Goal: Information Seeking & Learning: Learn about a topic

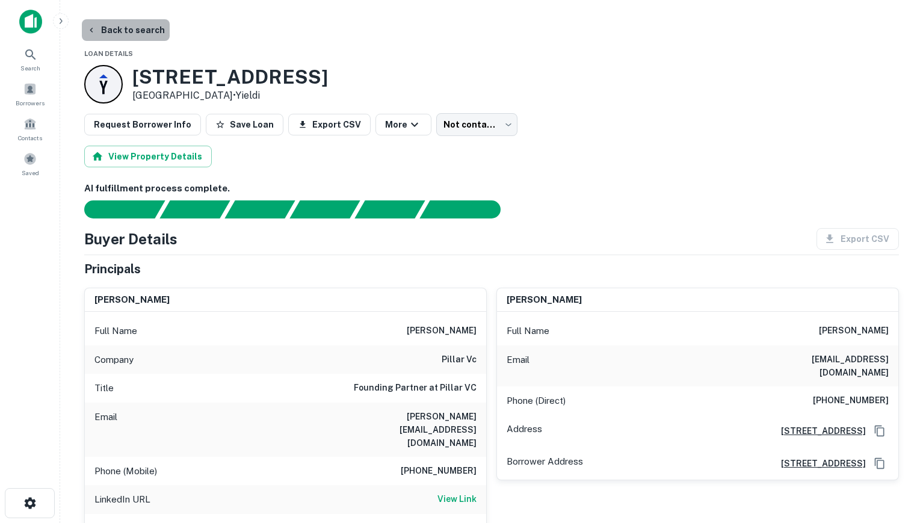
click at [140, 31] on button "Back to search" at bounding box center [126, 30] width 88 height 22
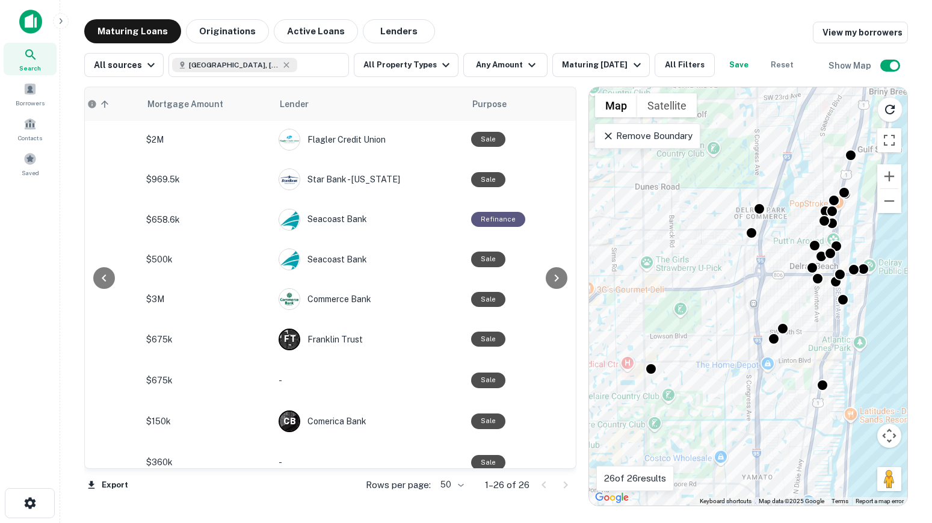
scroll to position [387, 401]
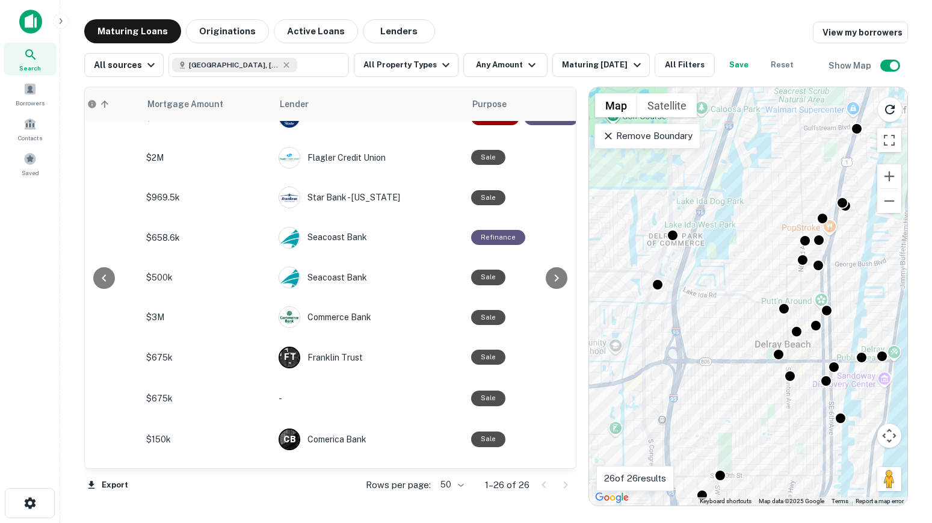
drag, startPoint x: 787, startPoint y: 282, endPoint x: 805, endPoint y: 425, distance: 143.8
click at [805, 425] on div "To activate drag with keyboard, press Alt + Enter. Once in keyboard drag state,…" at bounding box center [748, 296] width 318 height 418
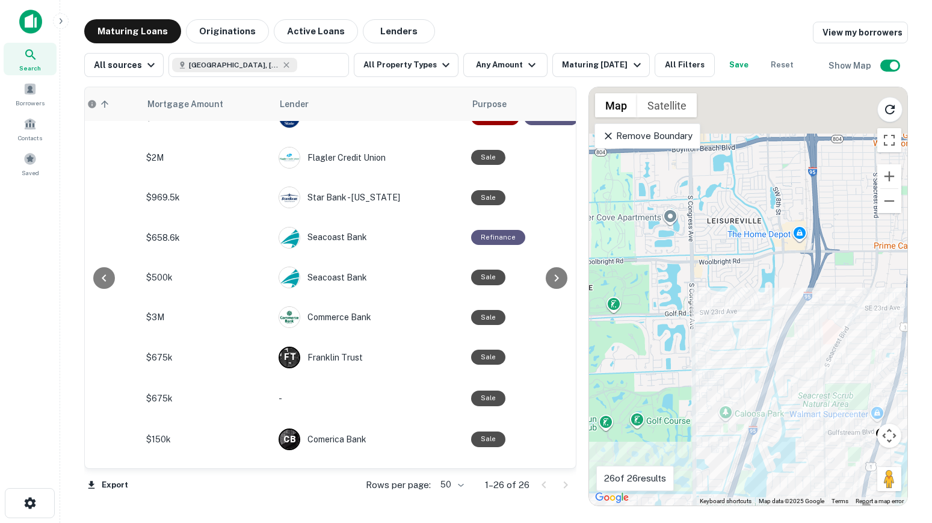
drag, startPoint x: 757, startPoint y: 299, endPoint x: 764, endPoint y: 423, distance: 124.8
click at [764, 423] on div "To activate drag with keyboard, press Alt + Enter. Once in keyboard drag state,…" at bounding box center [748, 296] width 318 height 418
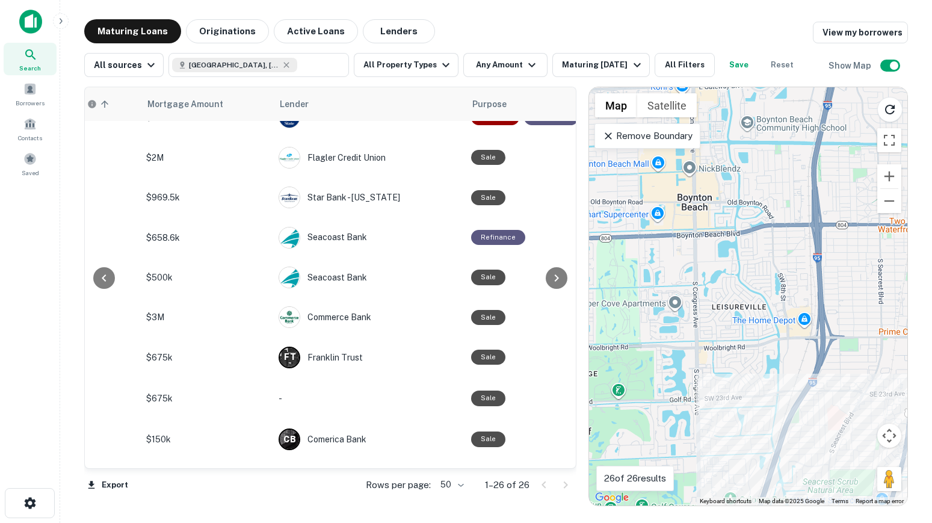
click at [645, 138] on p "Remove Boundary" at bounding box center [648, 136] width 90 height 14
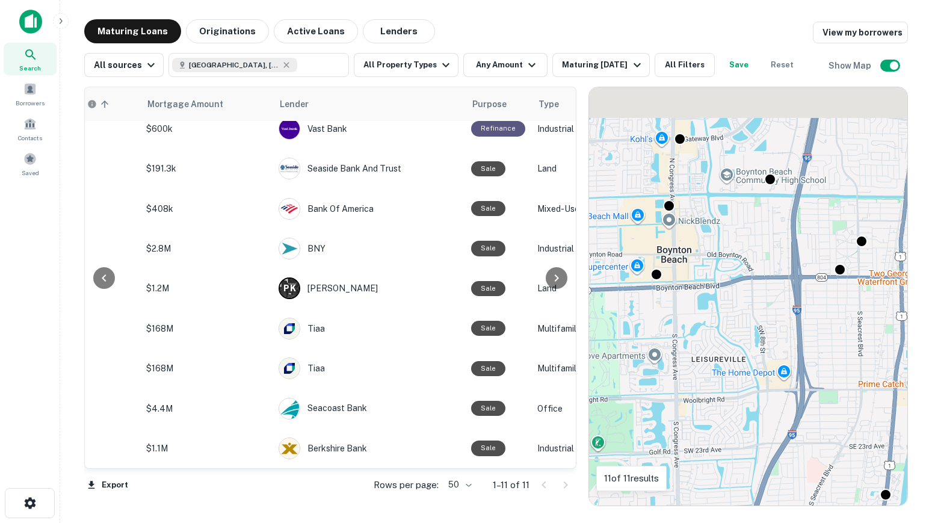
scroll to position [114, 401]
drag, startPoint x: 765, startPoint y: 230, endPoint x: 745, endPoint y: 283, distance: 56.8
click at [745, 283] on div "To activate drag with keyboard, press Alt + Enter. Once in keyboard drag state,…" at bounding box center [748, 296] width 318 height 418
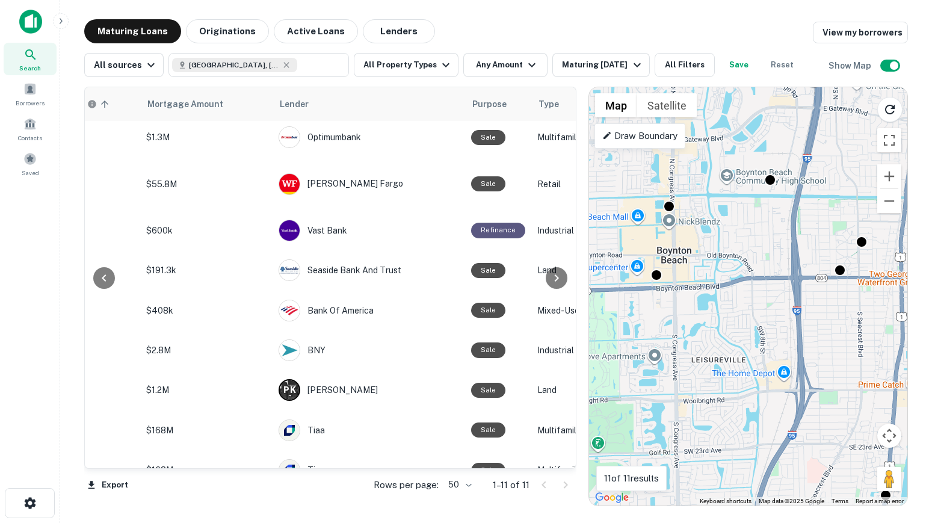
scroll to position [0, 401]
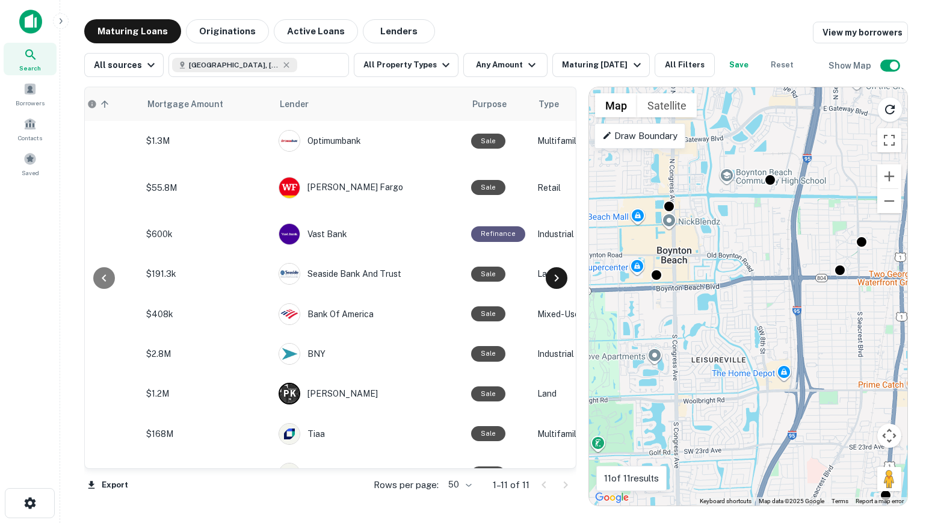
click at [553, 284] on icon at bounding box center [557, 278] width 14 height 14
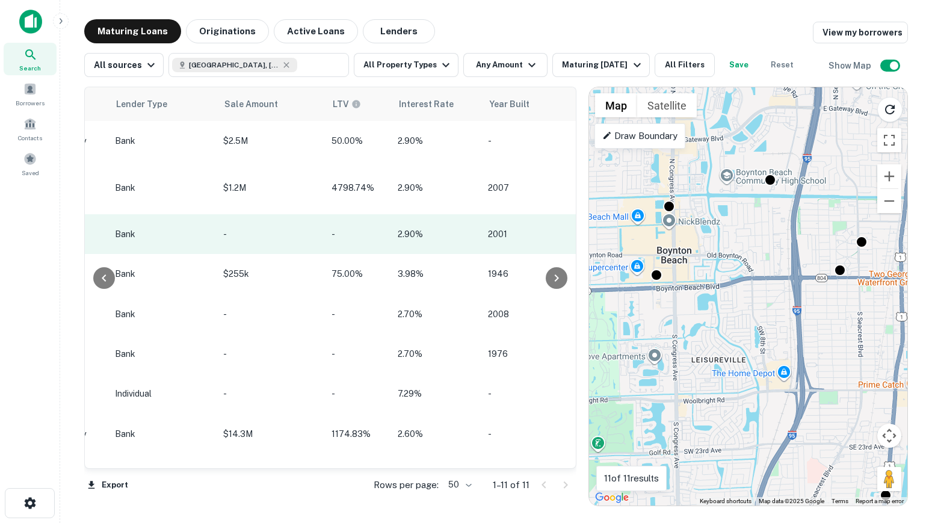
scroll to position [0, 907]
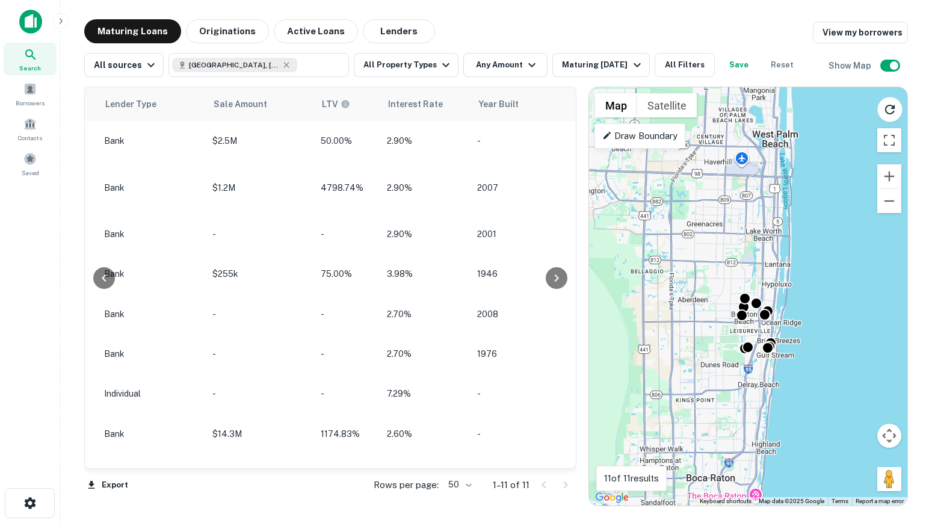
drag, startPoint x: 751, startPoint y: 403, endPoint x: 767, endPoint y: 494, distance: 92.3
click at [767, 494] on div "To activate drag with keyboard, press Alt + Enter. Once in keyboard drag state,…" at bounding box center [748, 296] width 318 height 418
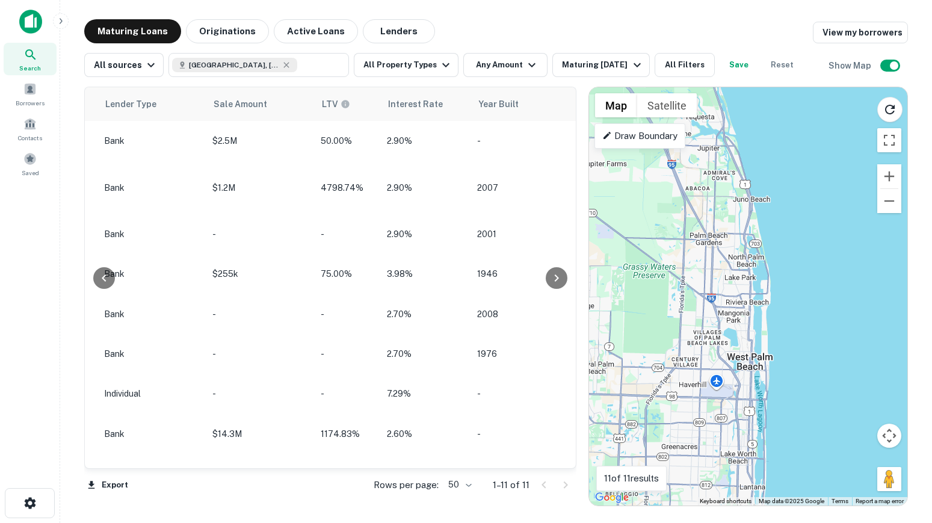
drag, startPoint x: 779, startPoint y: 355, endPoint x: 715, endPoint y: 373, distance: 66.3
click at [715, 373] on div "To activate drag with keyboard, press Alt + Enter. Once in keyboard drag state,…" at bounding box center [748, 296] width 318 height 418
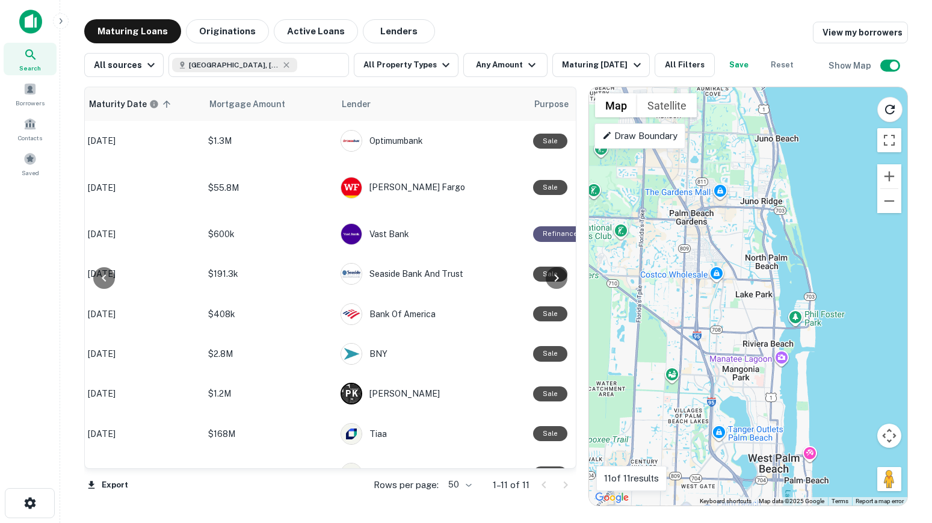
scroll to position [0, 355]
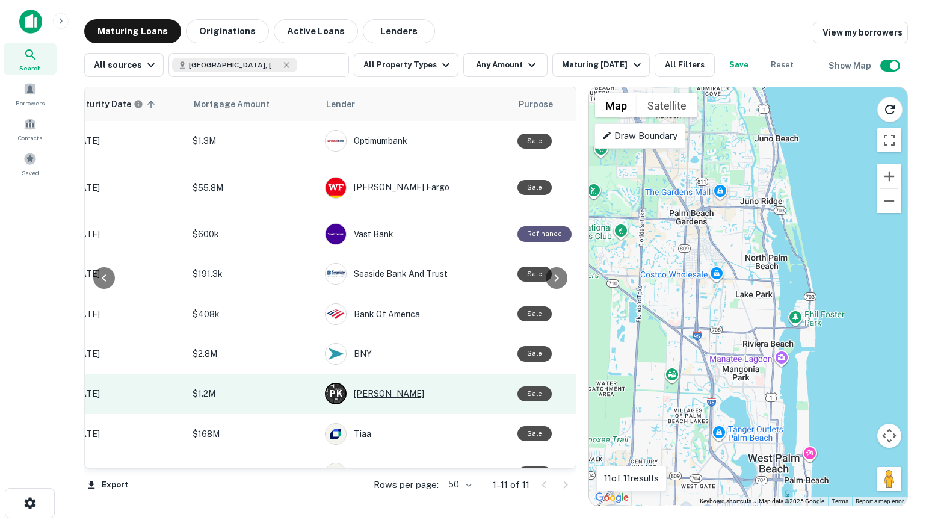
click at [378, 392] on div "P K Pierce Kenneth" at bounding box center [415, 394] width 181 height 22
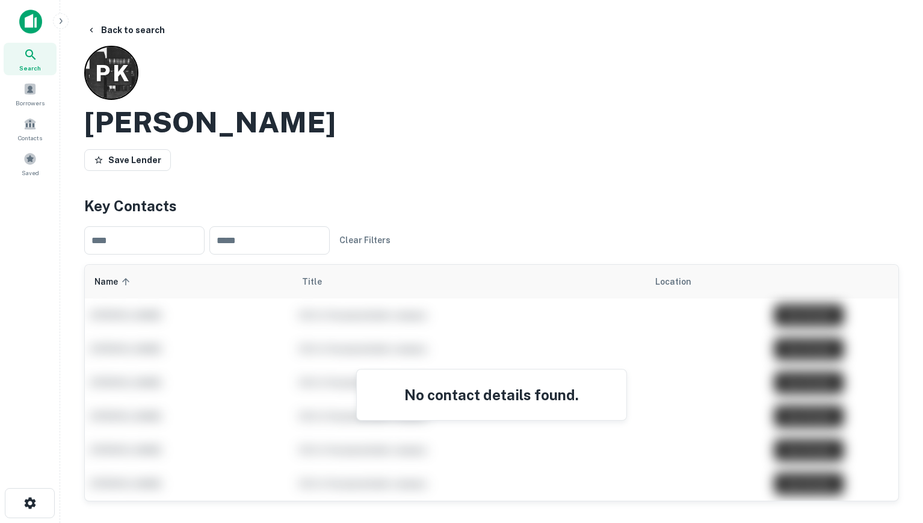
drag, startPoint x: 253, startPoint y: 129, endPoint x: 67, endPoint y: 128, distance: 185.4
click at [67, 128] on main "Back to search P K Pierce Kenneth Save Lender Key Contacts ​ ​ Clear Filters Na…" at bounding box center [491, 261] width 863 height 523
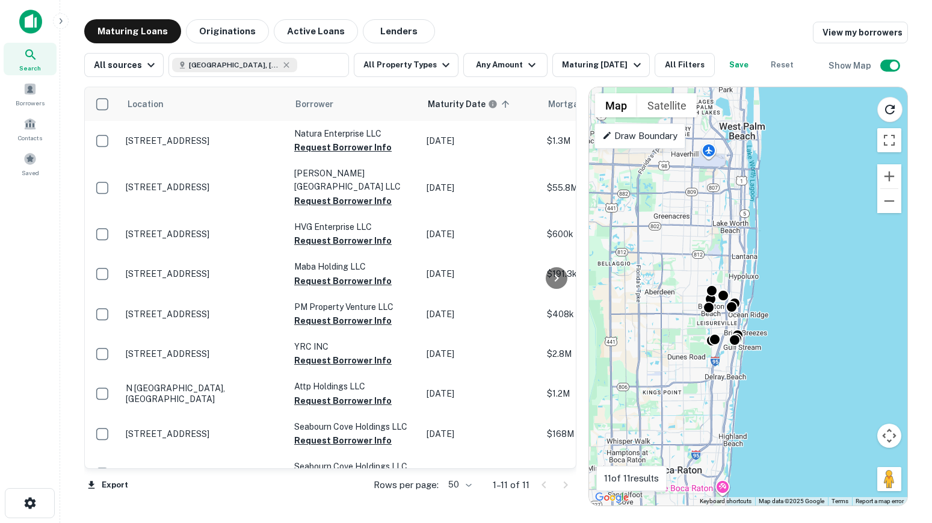
drag, startPoint x: 710, startPoint y: 252, endPoint x: 713, endPoint y: 325, distance: 72.9
click at [713, 325] on div "To activate drag with keyboard, press Alt + Enter. Once in keyboard drag state,…" at bounding box center [748, 296] width 318 height 418
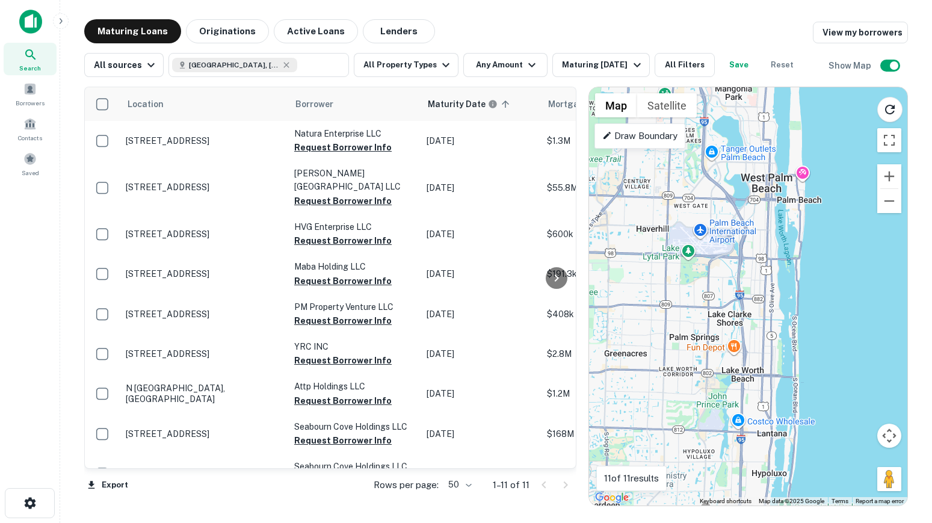
drag, startPoint x: 776, startPoint y: 206, endPoint x: 766, endPoint y: 277, distance: 71.3
click at [766, 277] on div "To activate drag with keyboard, press Alt + Enter. Once in keyboard drag state,…" at bounding box center [748, 296] width 318 height 418
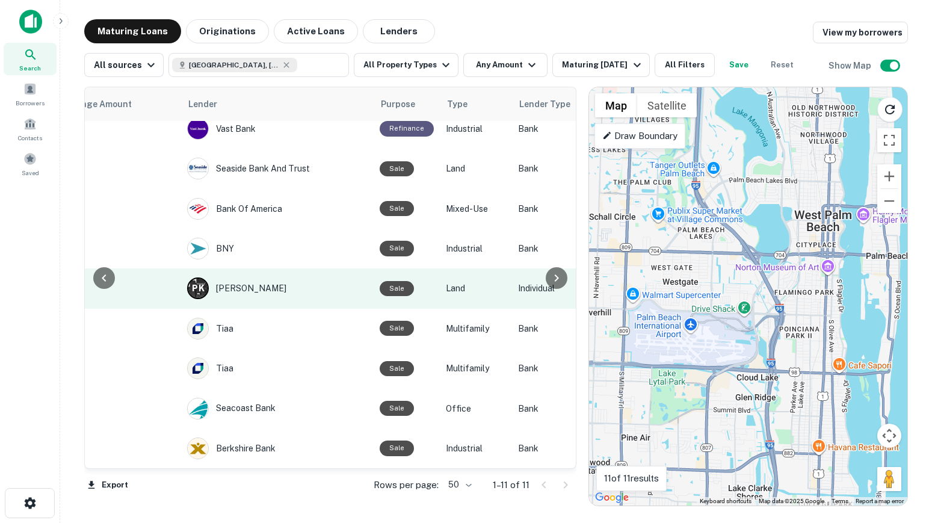
scroll to position [114, 492]
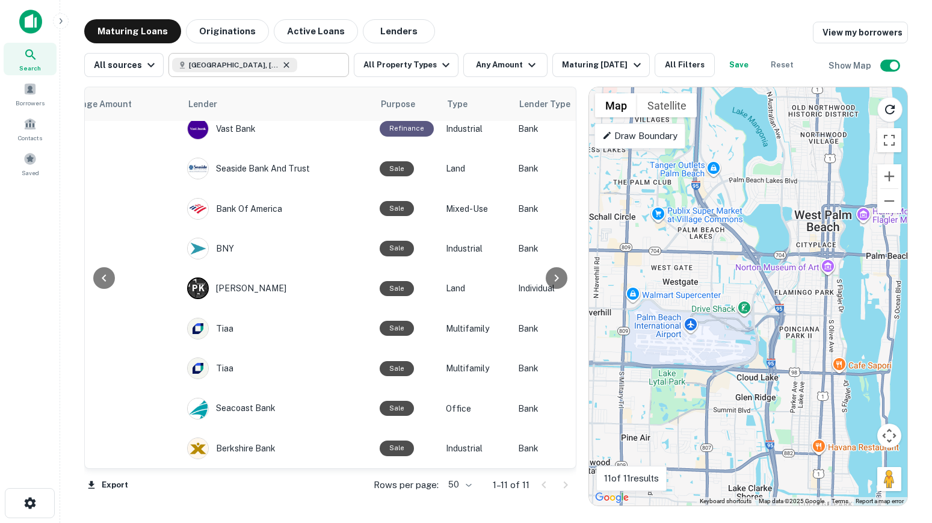
click at [282, 64] on icon at bounding box center [287, 65] width 10 height 10
type input "**********"
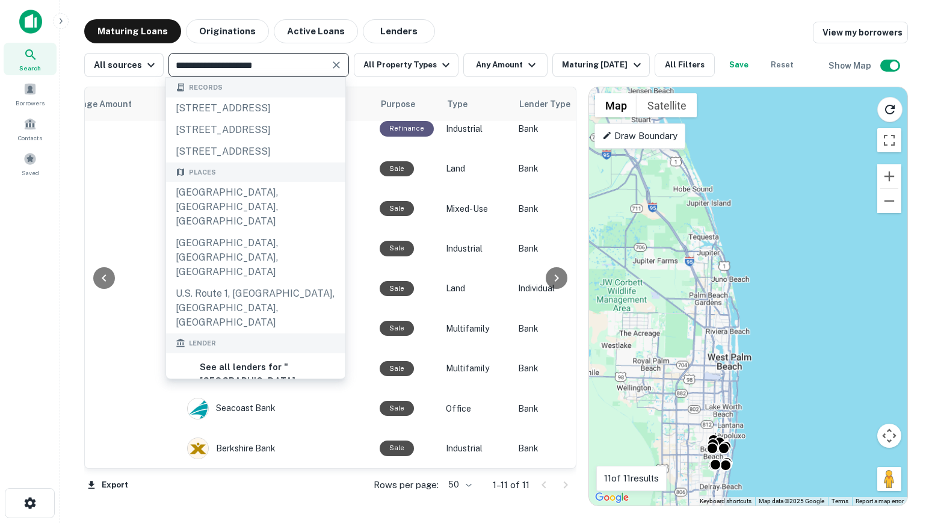
drag, startPoint x: 724, startPoint y: 304, endPoint x: 763, endPoint y: 471, distance: 172.0
click at [763, 468] on div "To activate drag with keyboard, press Alt + Enter. Once in keyboard drag state,…" at bounding box center [748, 296] width 318 height 418
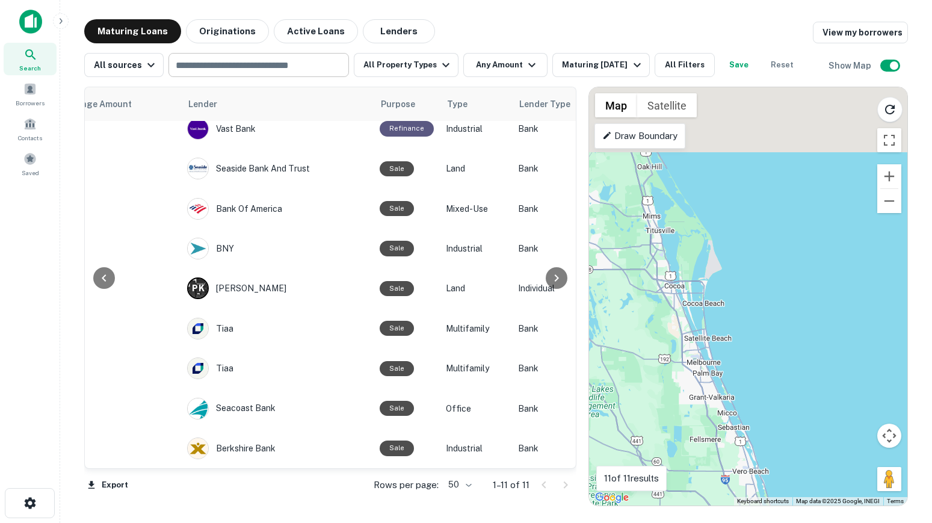
drag, startPoint x: 761, startPoint y: 388, endPoint x: 789, endPoint y: 469, distance: 86.0
click at [787, 465] on div "To activate drag with keyboard, press Alt + Enter. Once in keyboard drag state,…" at bounding box center [748, 296] width 318 height 418
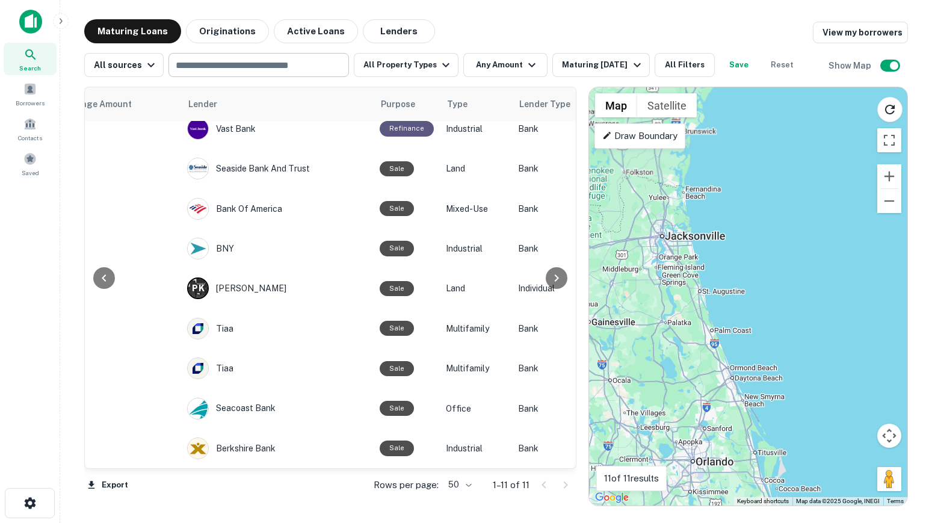
drag, startPoint x: 755, startPoint y: 271, endPoint x: 792, endPoint y: 476, distance: 207.9
click at [792, 477] on div "To activate drag with keyboard, press Alt + Enter. Once in keyboard drag state,…" at bounding box center [748, 296] width 318 height 418
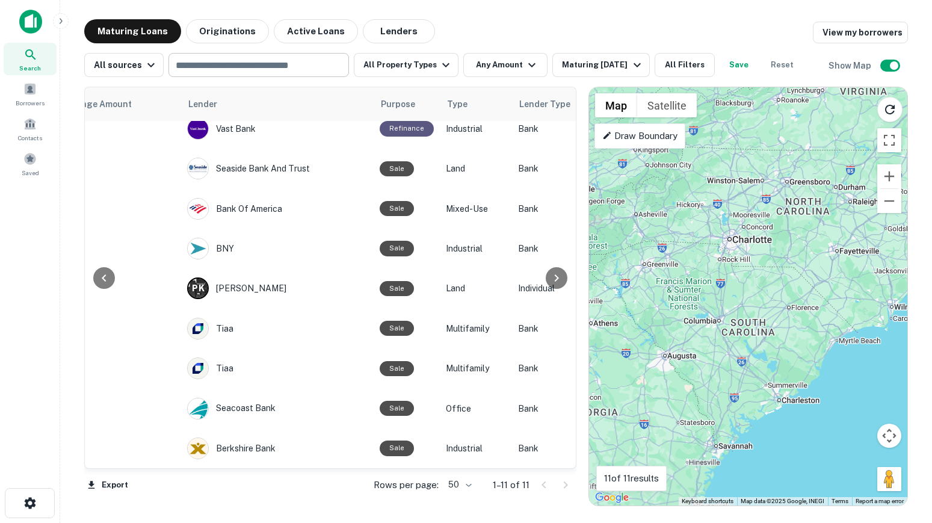
drag, startPoint x: 783, startPoint y: 345, endPoint x: 716, endPoint y: 410, distance: 93.2
click at [716, 410] on div "To activate drag with keyboard, press Alt + Enter. Once in keyboard drag state,…" at bounding box center [748, 296] width 318 height 418
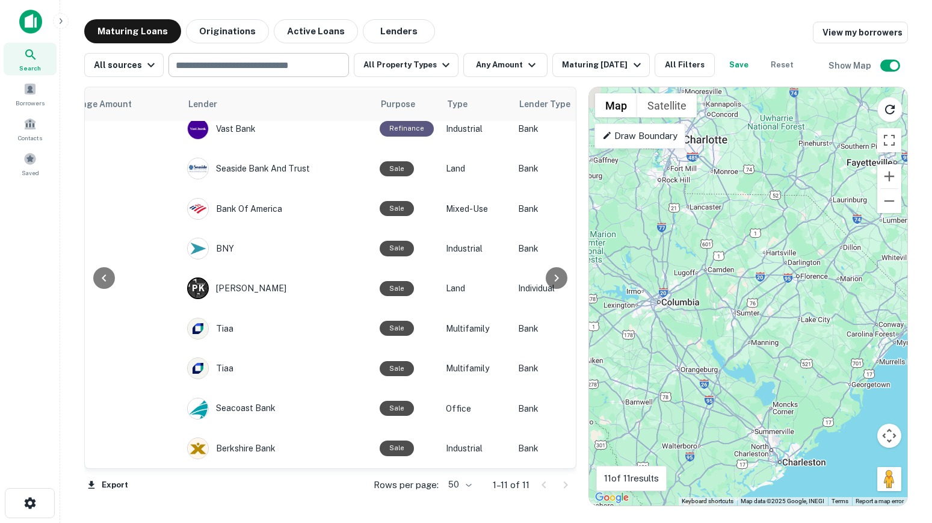
drag, startPoint x: 749, startPoint y: 379, endPoint x: 793, endPoint y: 298, distance: 92.4
click at [793, 298] on div "To activate drag with keyboard, press Alt + Enter. Once in keyboard drag state,…" at bounding box center [748, 296] width 318 height 418
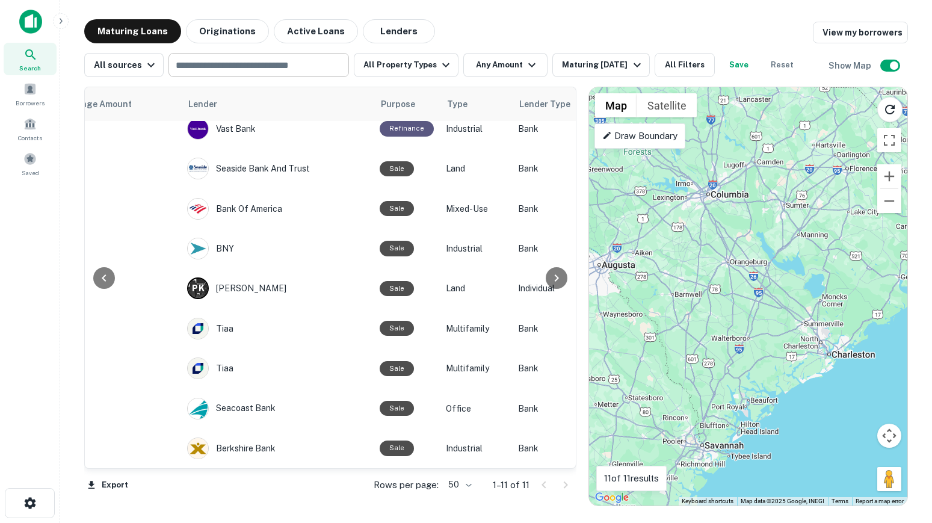
drag, startPoint x: 804, startPoint y: 326, endPoint x: 660, endPoint y: 408, distance: 165.2
click at [660, 408] on div "To activate drag with keyboard, press Alt + Enter. Once in keyboard drag state,…" at bounding box center [748, 296] width 318 height 418
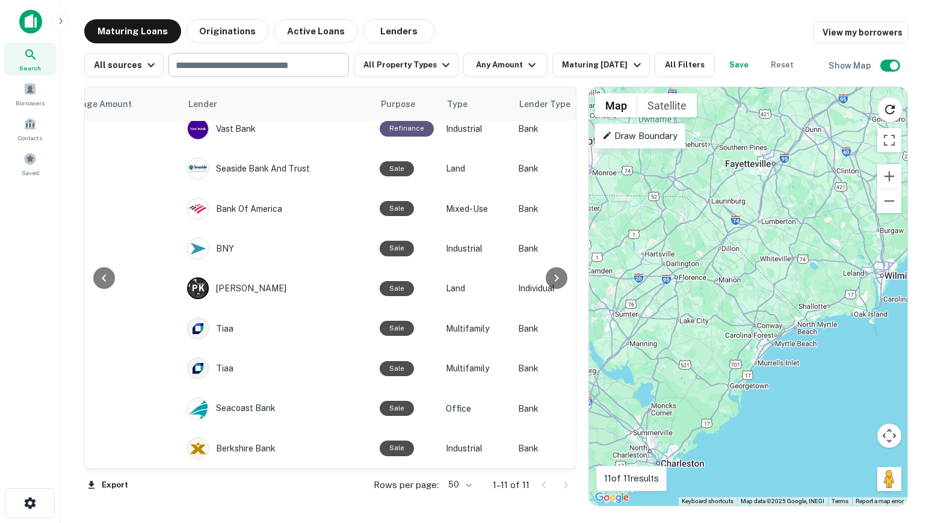
drag, startPoint x: 754, startPoint y: 324, endPoint x: 643, endPoint y: 418, distance: 145.2
click at [643, 418] on div "To activate drag with keyboard, press Alt + Enter. Once in keyboard drag state,…" at bounding box center [748, 296] width 318 height 418
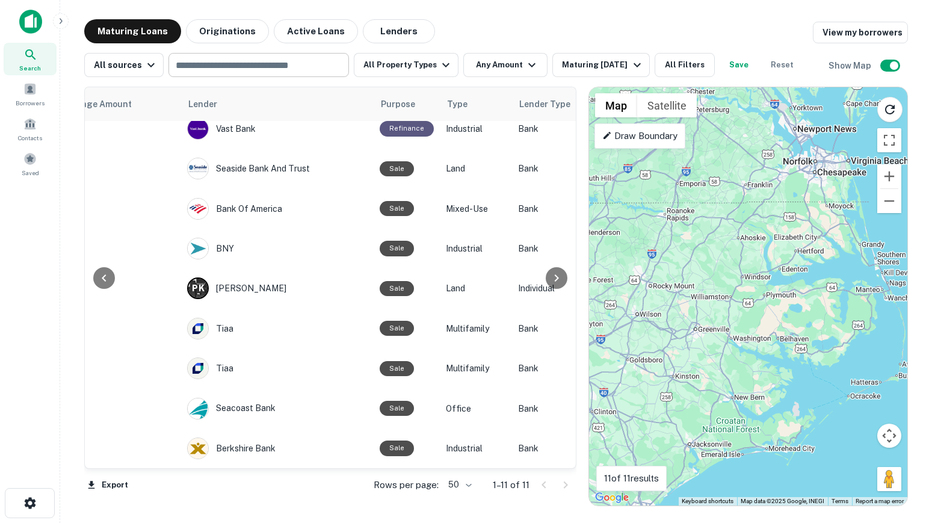
drag, startPoint x: 741, startPoint y: 332, endPoint x: 715, endPoint y: 400, distance: 72.8
click at [715, 400] on div "To activate drag with keyboard, press Alt + Enter. Once in keyboard drag state,…" at bounding box center [748, 296] width 318 height 418
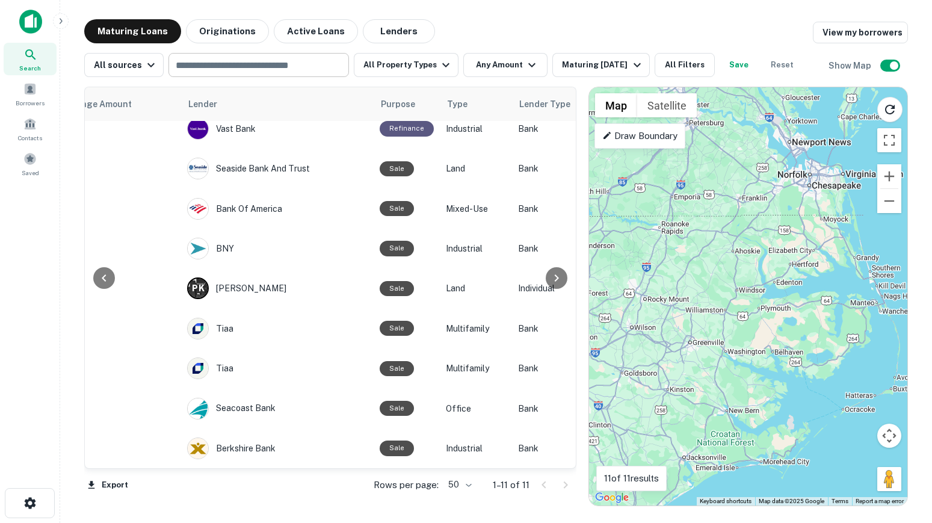
drag, startPoint x: 778, startPoint y: 316, endPoint x: 728, endPoint y: 450, distance: 142.7
click at [730, 447] on div "To activate drag with keyboard, press Alt + Enter. Once in keyboard drag state,…" at bounding box center [748, 296] width 318 height 418
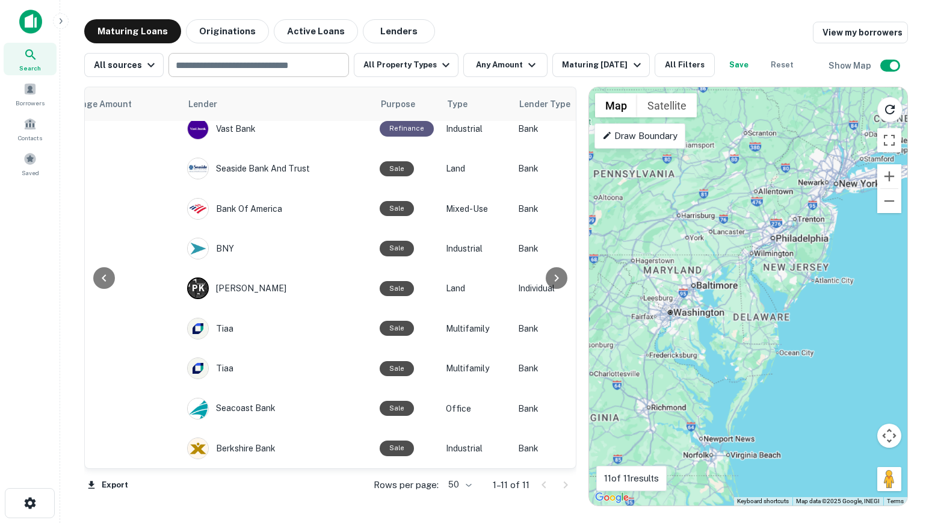
drag, startPoint x: 719, startPoint y: 339, endPoint x: 733, endPoint y: 392, distance: 54.3
click at [733, 391] on div "To activate drag with keyboard, press Alt + Enter. Once in keyboard drag state,…" at bounding box center [748, 296] width 318 height 418
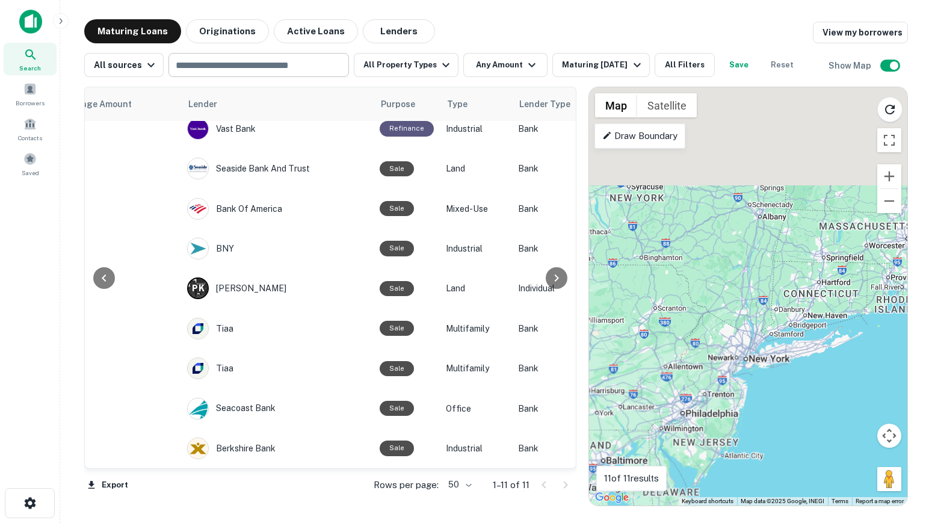
drag, startPoint x: 753, startPoint y: 362, endPoint x: 666, endPoint y: 470, distance: 138.7
click at [635, 494] on div "To activate drag with keyboard, press Alt + Enter. Once in keyboard drag state,…" at bounding box center [748, 296] width 318 height 418
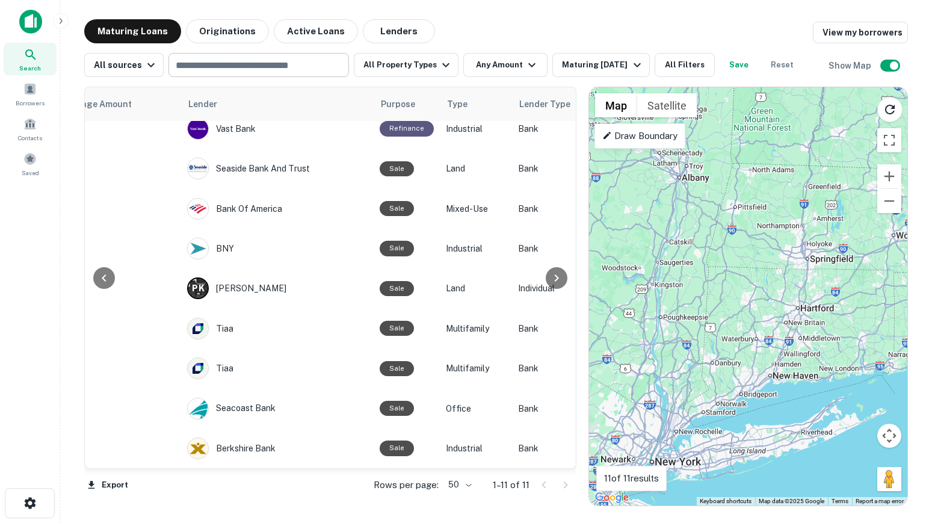
drag, startPoint x: 718, startPoint y: 450, endPoint x: 760, endPoint y: 355, distance: 103.8
click at [760, 355] on div "To activate drag with keyboard, press Alt + Enter. Once in keyboard drag state,…" at bounding box center [748, 296] width 318 height 418
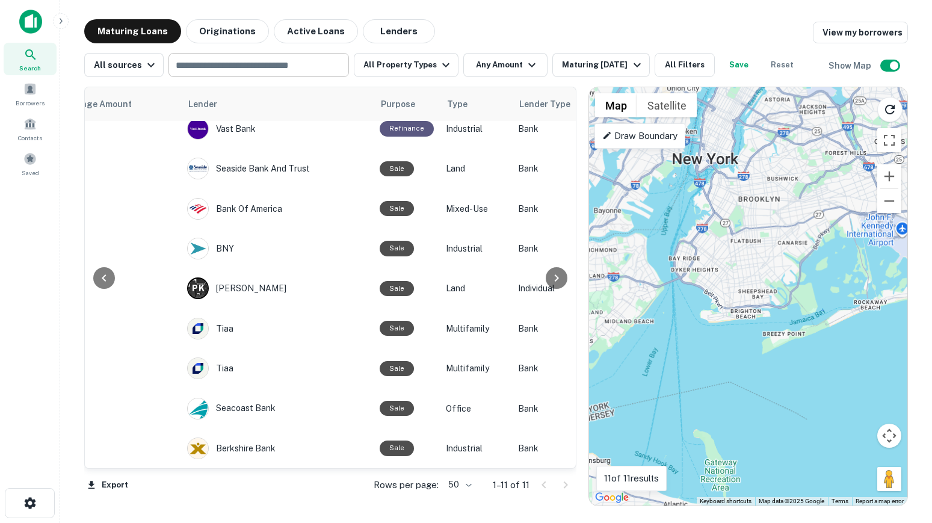
drag, startPoint x: 741, startPoint y: 331, endPoint x: 712, endPoint y: 383, distance: 59.8
click at [712, 383] on div "To activate drag with keyboard, press Alt + Enter. Once in keyboard drag state,…" at bounding box center [748, 296] width 318 height 418
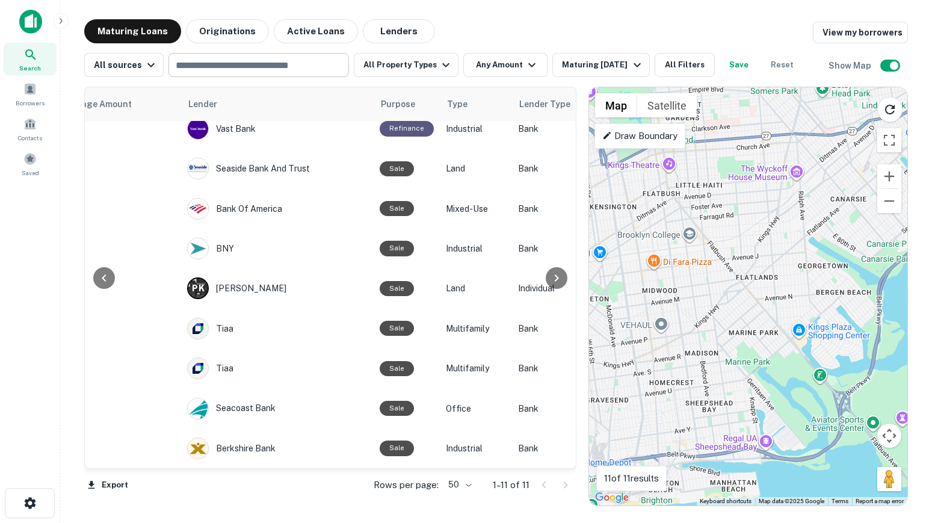
click at [651, 335] on div "To activate drag with keyboard, press Alt + Enter. Once in keyboard drag state,…" at bounding box center [748, 296] width 318 height 418
click at [210, 66] on input "text" at bounding box center [258, 65] width 172 height 17
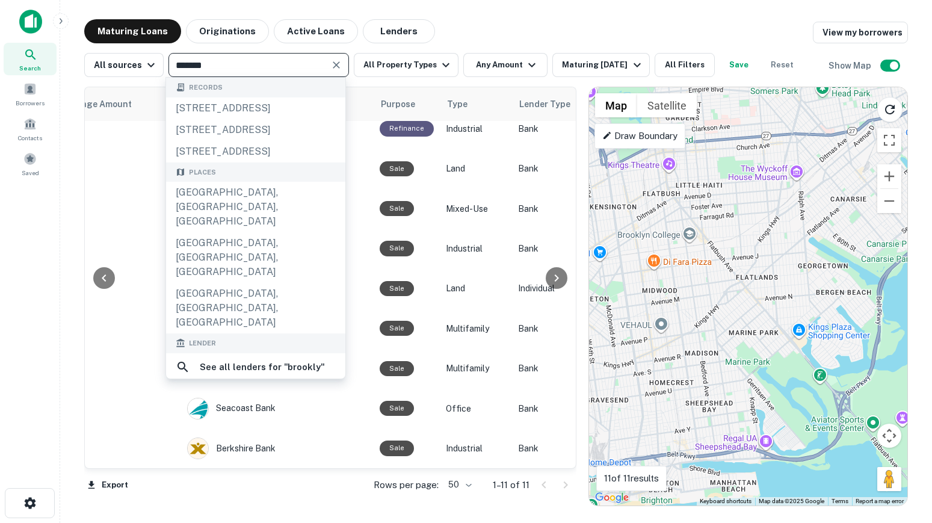
type input "********"
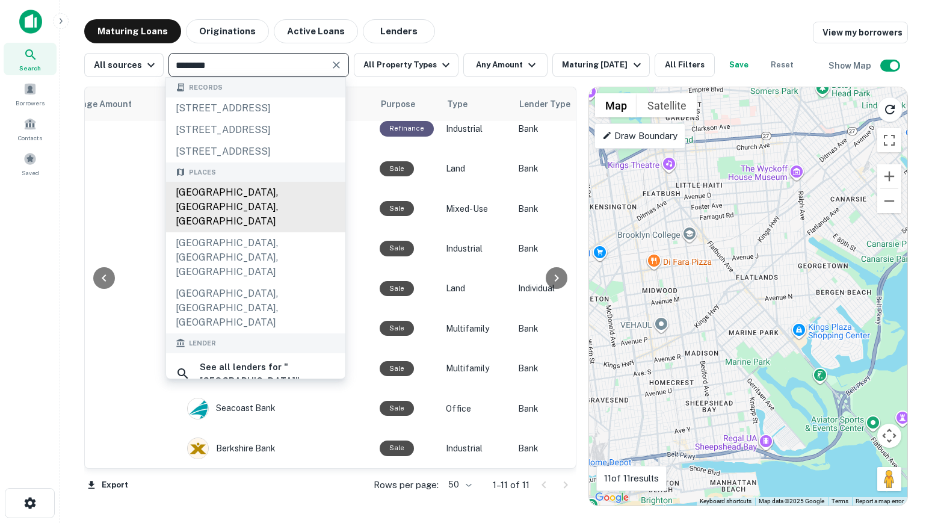
click at [270, 232] on div "Brooklyn, NY, USA" at bounding box center [255, 207] width 179 height 51
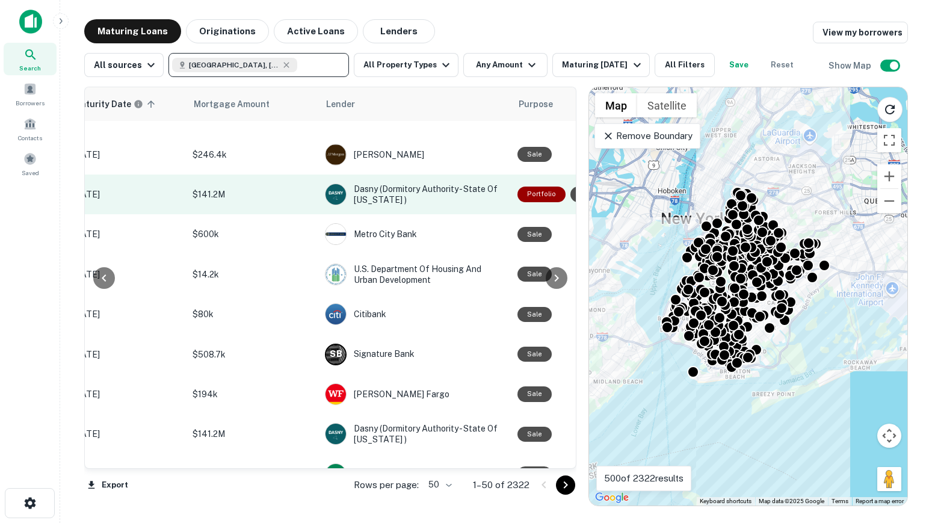
scroll to position [671, 355]
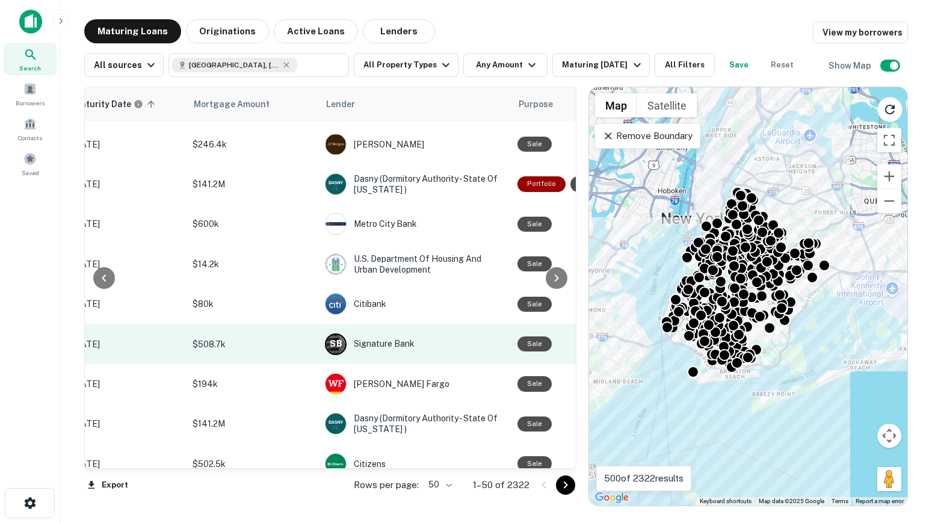
type input "**********"
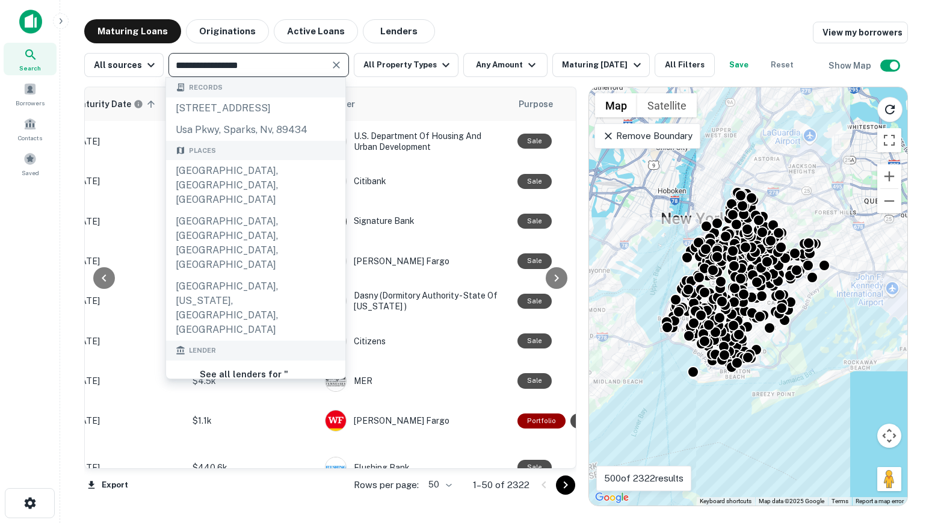
click at [309, 498] on div "Export Rows per page: 50 ** 1–50 of 2322" at bounding box center [330, 485] width 492 height 33
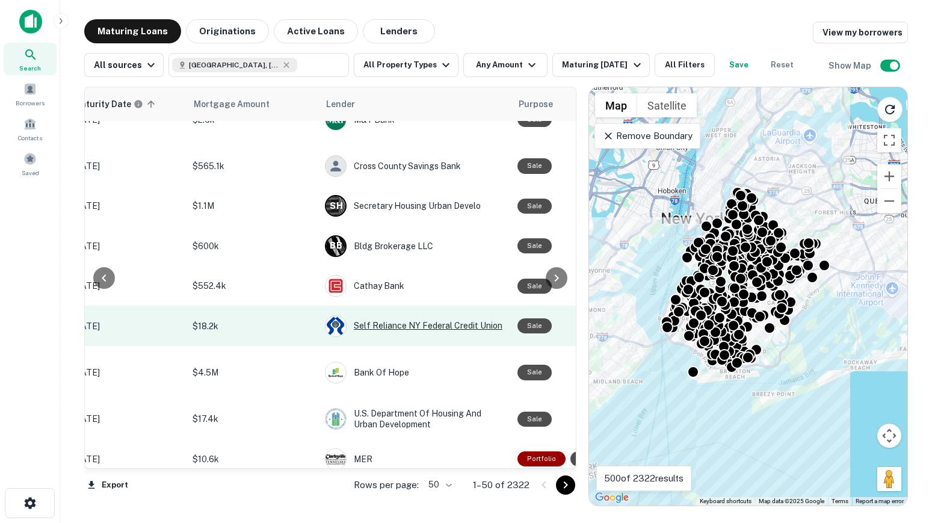
scroll to position [1702, 355]
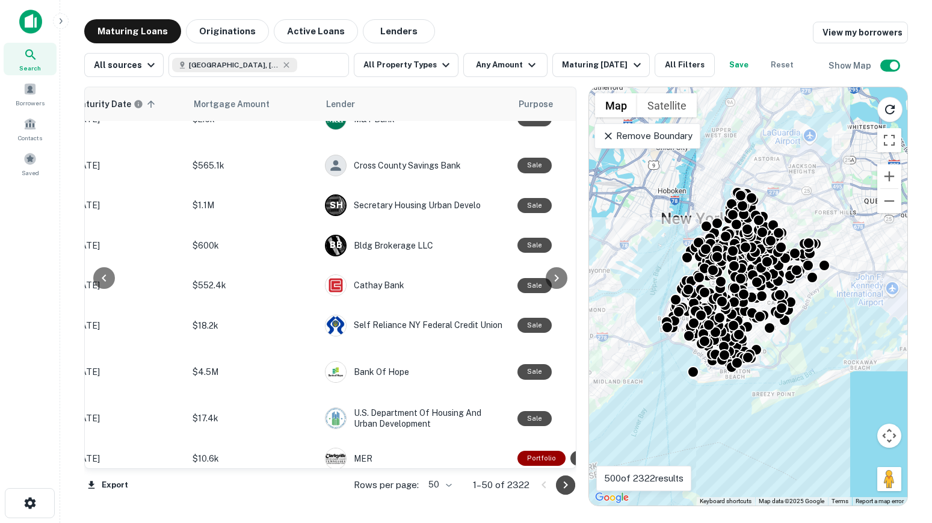
click at [571, 485] on icon "Go to next page" at bounding box center [566, 485] width 14 height 14
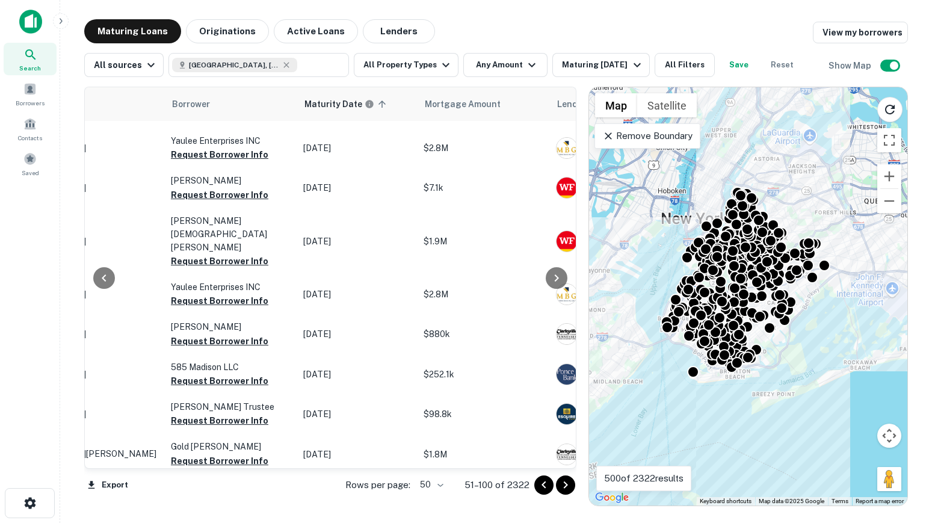
scroll to position [794, 0]
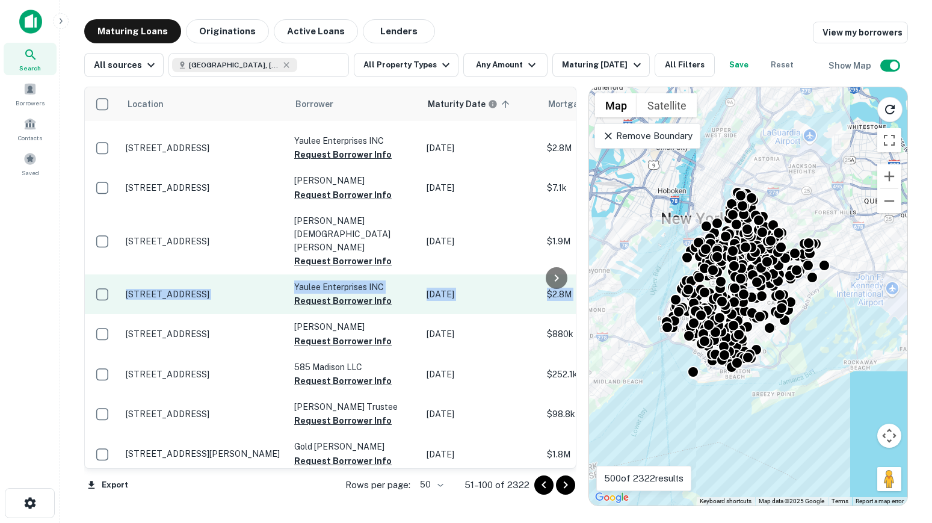
copy link "125 15th St Brooklyn, NY11215 Yaulee Enterprises INC Request Borrower Info Sep …"
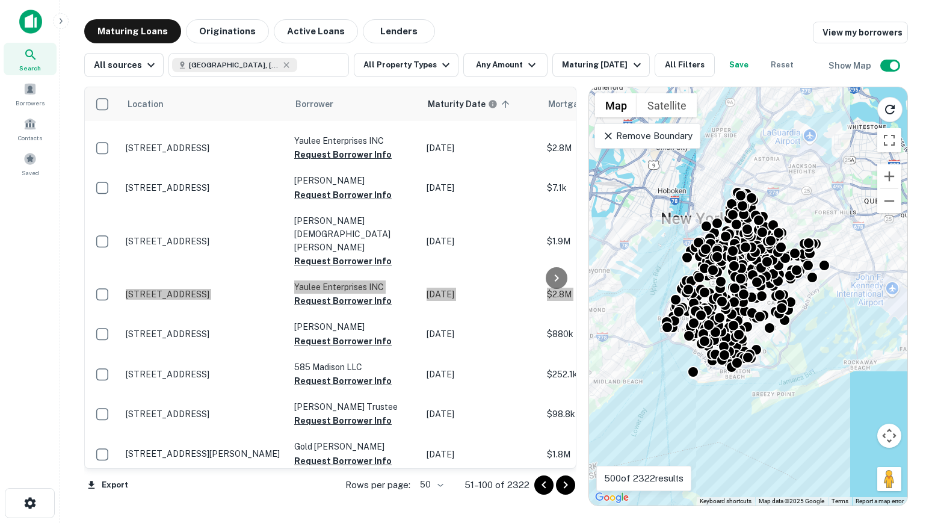
drag, startPoint x: 132, startPoint y: 239, endPoint x: 290, endPoint y: 14, distance: 274.0
click at [0, 0] on div "Search Borrowers Contacts Saved Maturing Loans Originations Active Loans Lender…" at bounding box center [466, 261] width 932 height 523
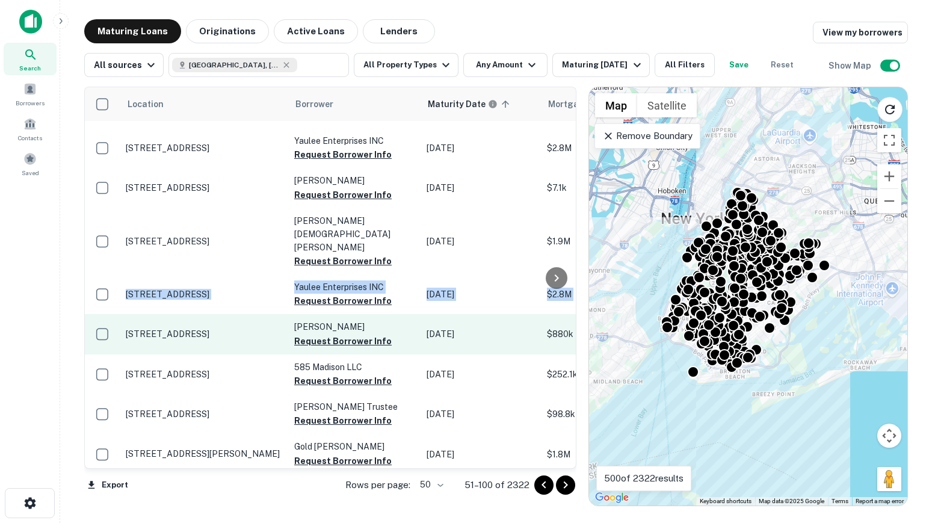
click at [152, 314] on td "1062 58th St Brooklyn, NY11219" at bounding box center [204, 334] width 169 height 40
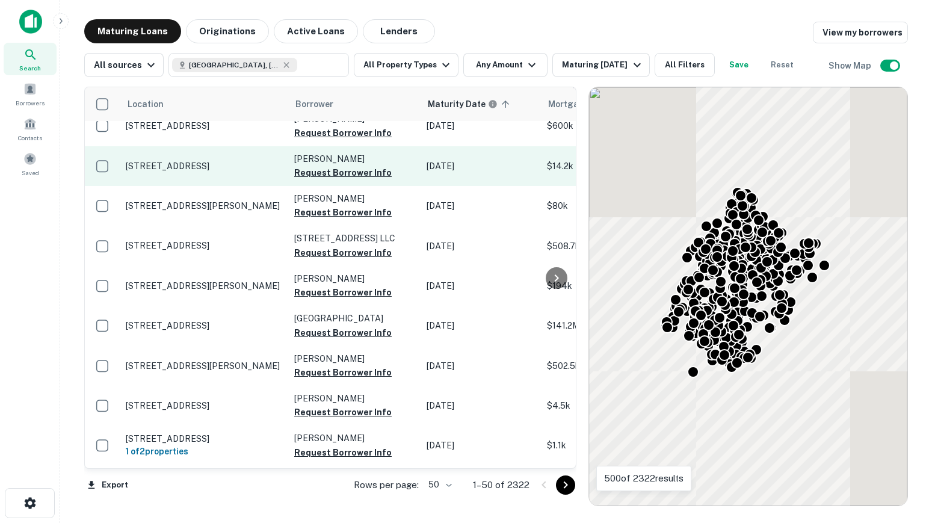
scroll to position [794, 0]
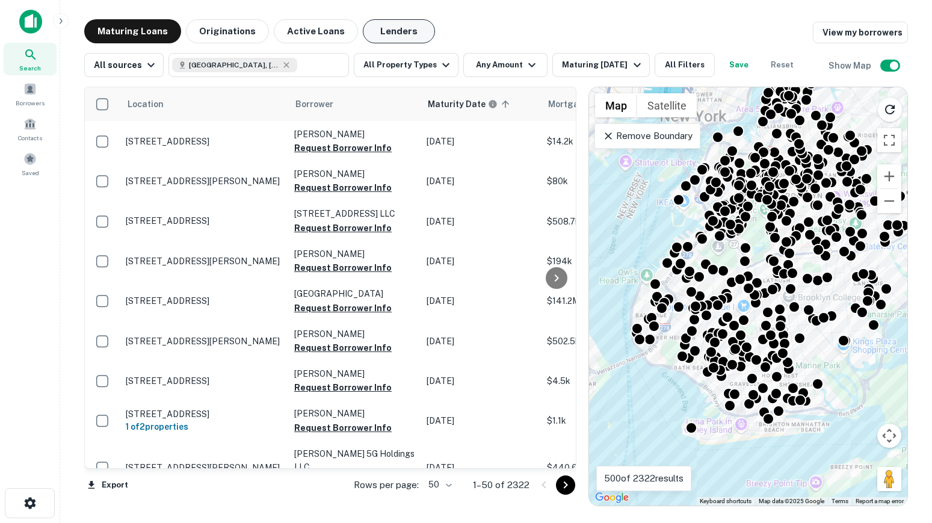
click at [377, 28] on button "Lenders" at bounding box center [399, 31] width 72 height 24
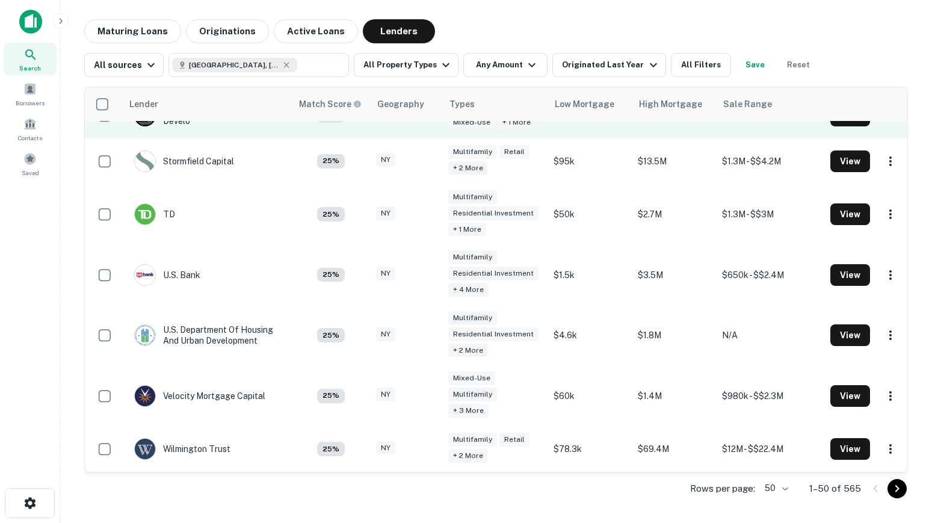
scroll to position [2449, 0]
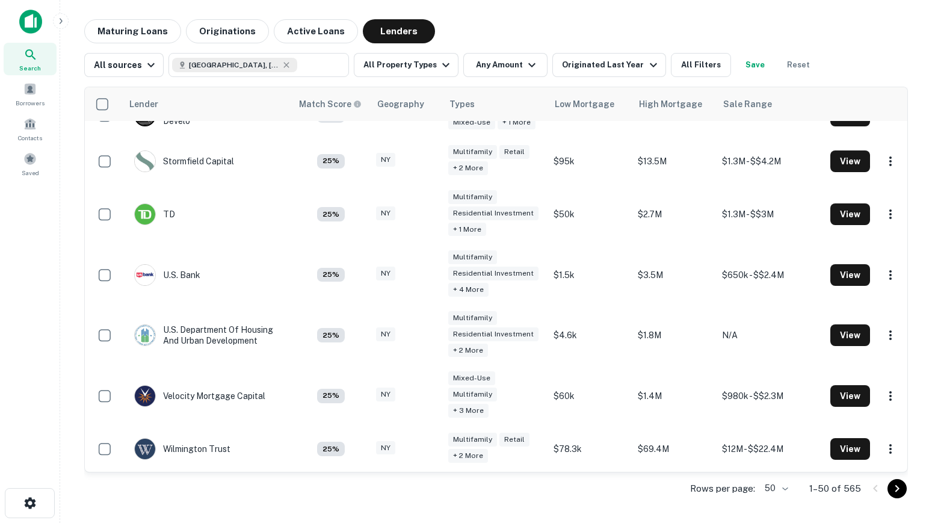
click at [893, 494] on icon "Go to next page" at bounding box center [897, 489] width 14 height 14
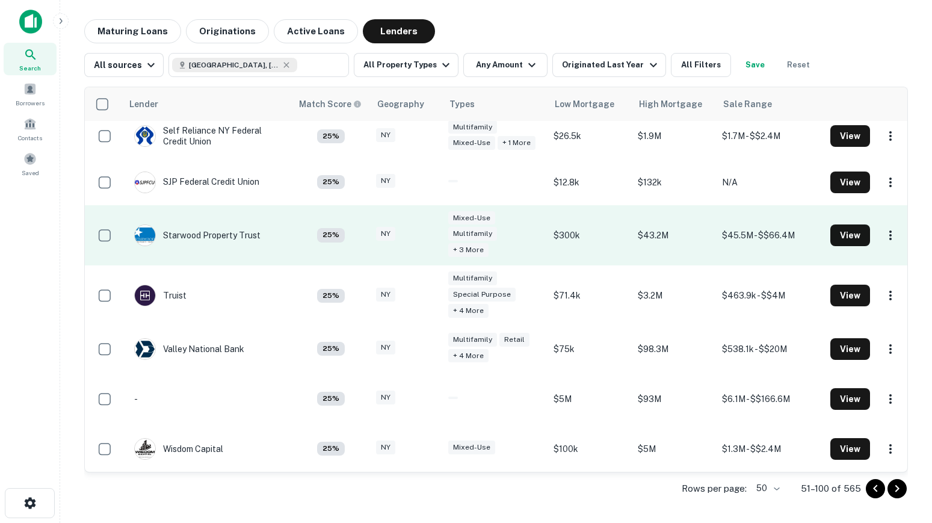
scroll to position [2146, 0]
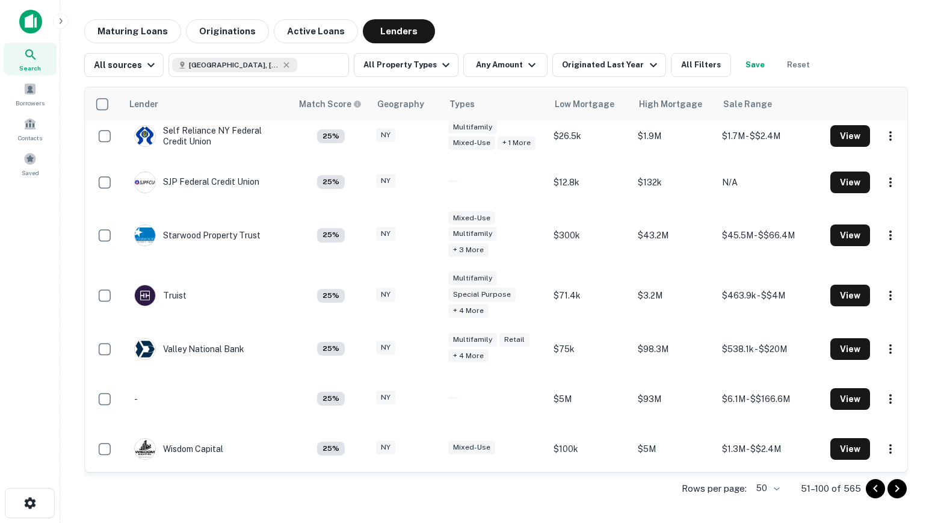
click at [902, 491] on icon "Go to next page" at bounding box center [897, 489] width 14 height 14
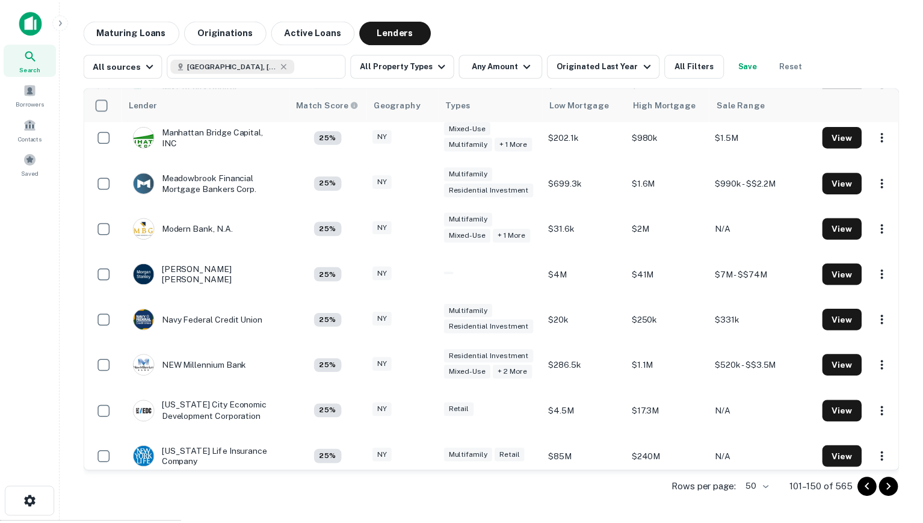
scroll to position [1333, 0]
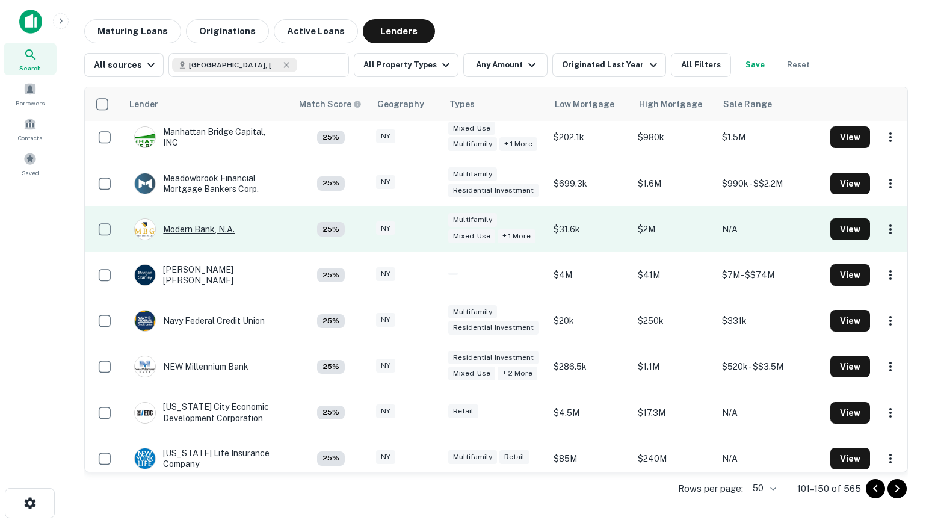
click at [185, 240] on div "Modern Bank, N.a." at bounding box center [184, 230] width 101 height 22
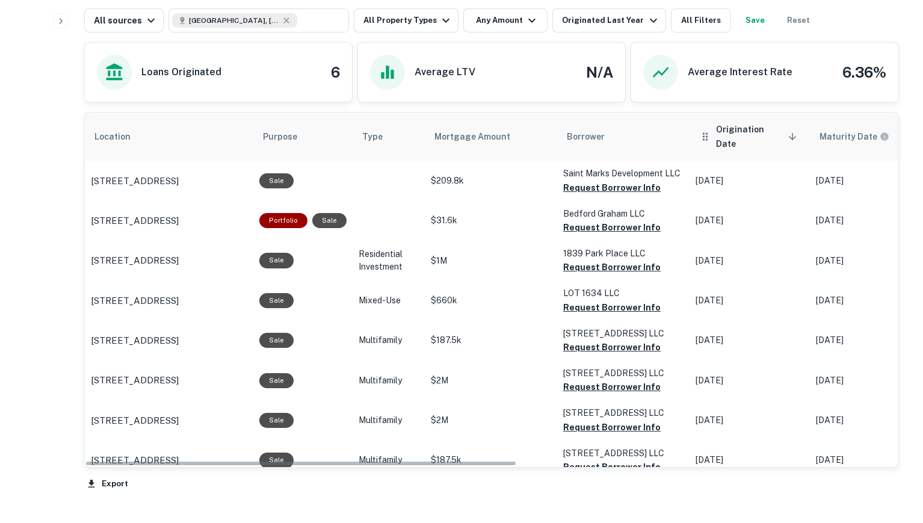
scroll to position [472, 0]
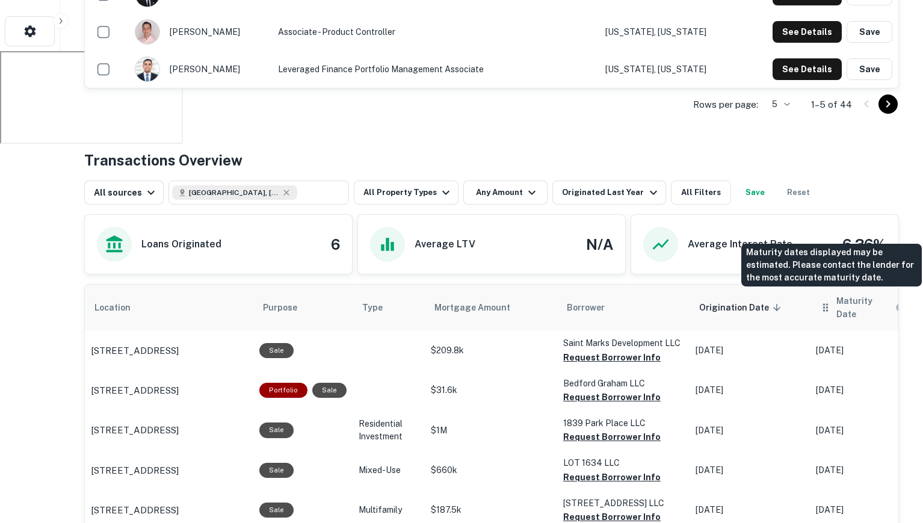
click at [842, 303] on h6 "Maturity Date" at bounding box center [865, 307] width 57 height 26
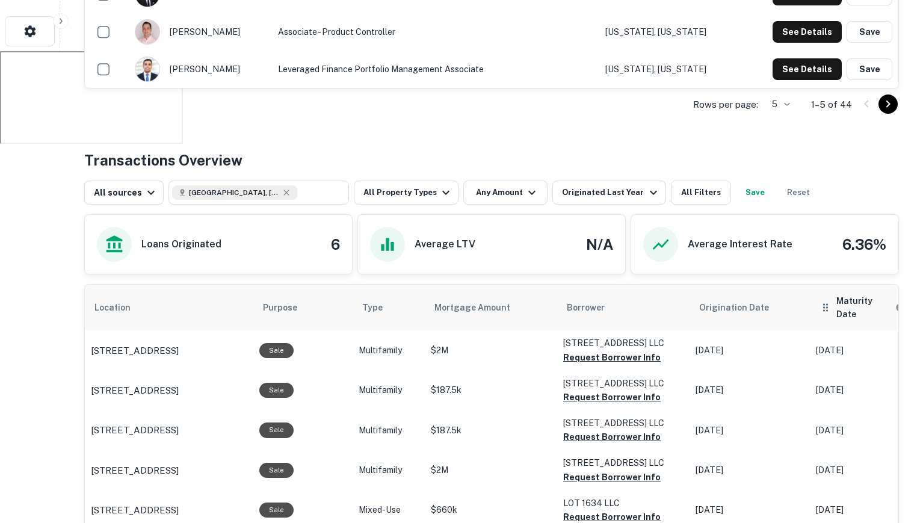
click at [848, 303] on h6 "Maturity Date" at bounding box center [865, 307] width 57 height 26
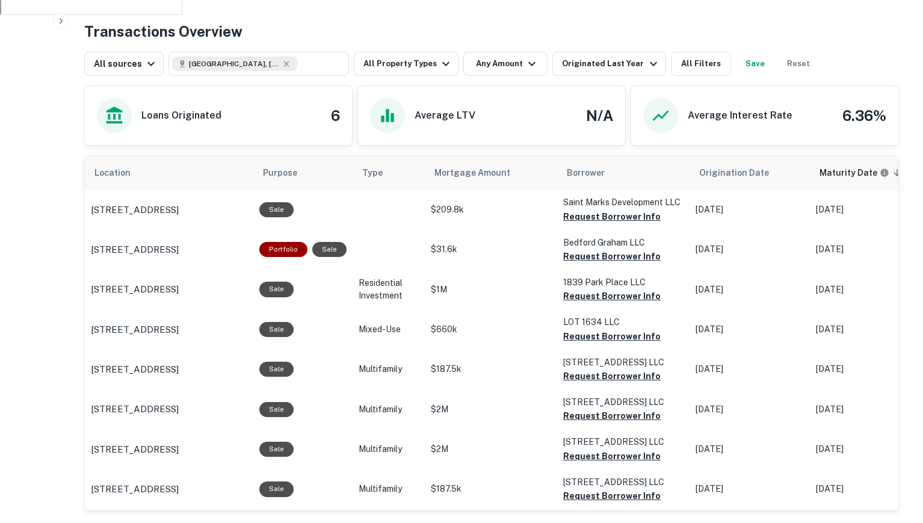
scroll to position [472, 0]
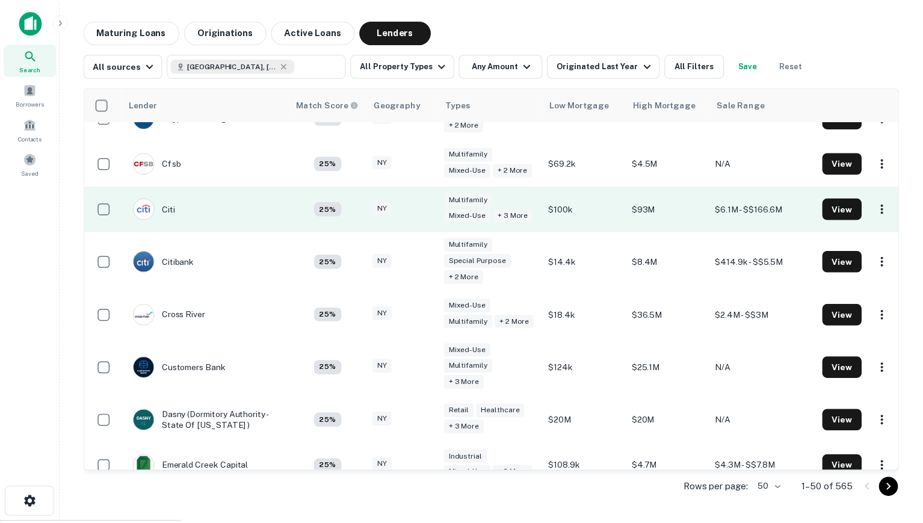
scroll to position [1360, 0]
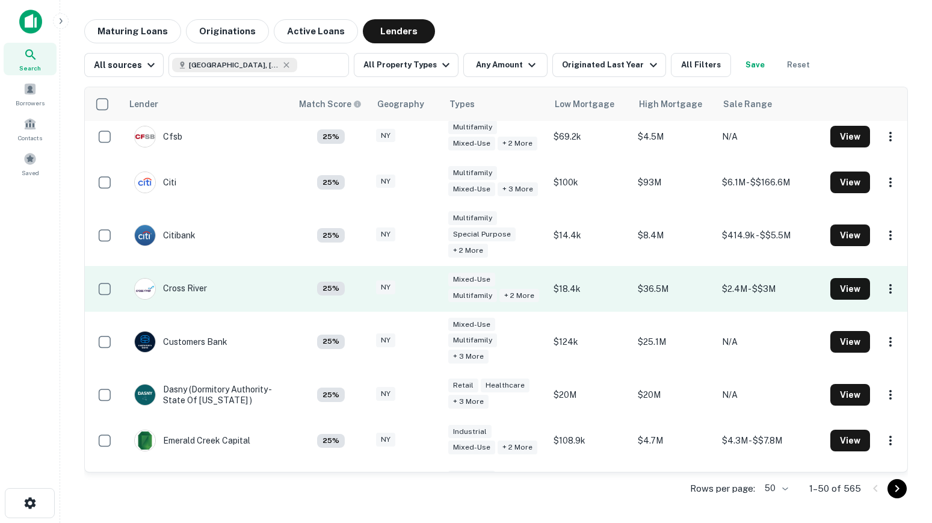
click at [212, 306] on td "Cross River" at bounding box center [170, 289] width 85 height 34
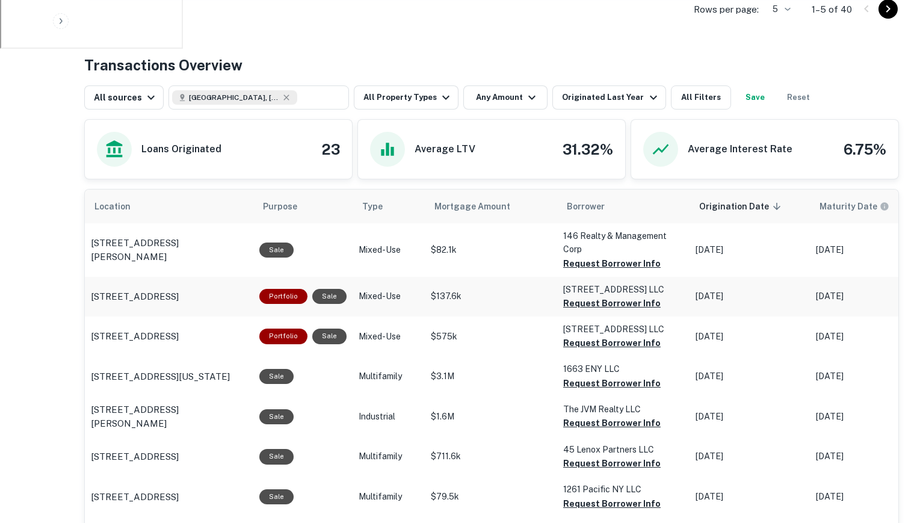
scroll to position [434, 0]
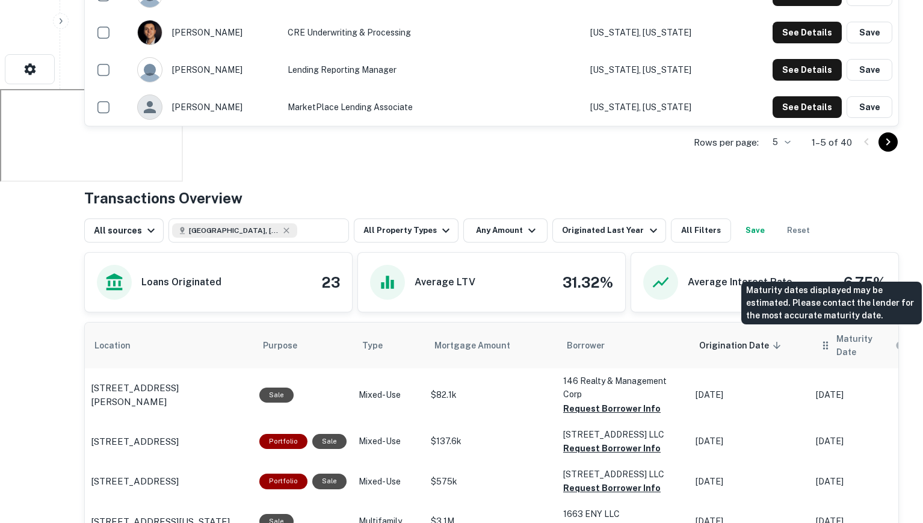
click at [845, 343] on h6 "Maturity Date" at bounding box center [865, 345] width 57 height 26
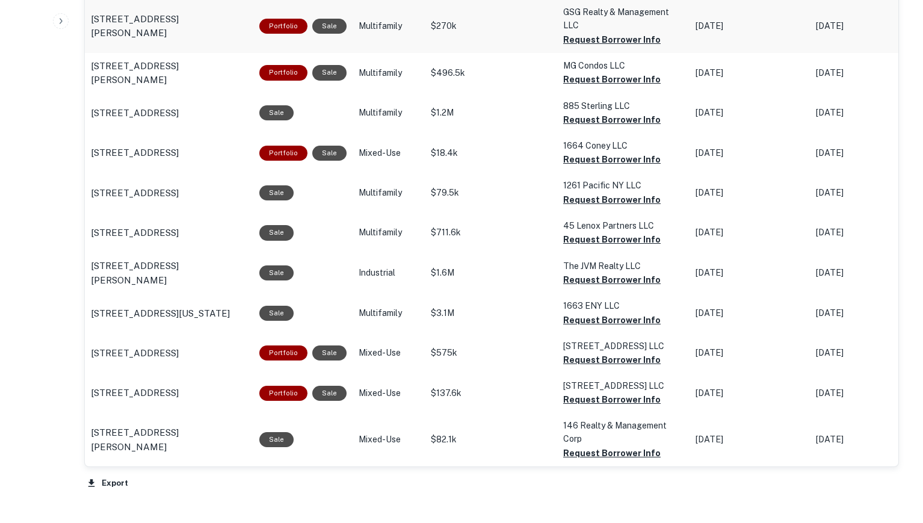
scroll to position [1116, 0]
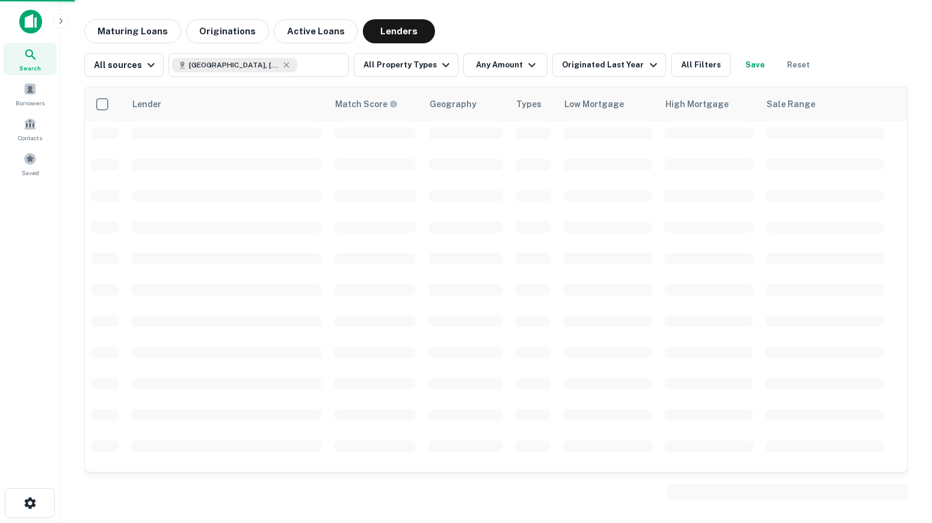
scroll to position [1360, 0]
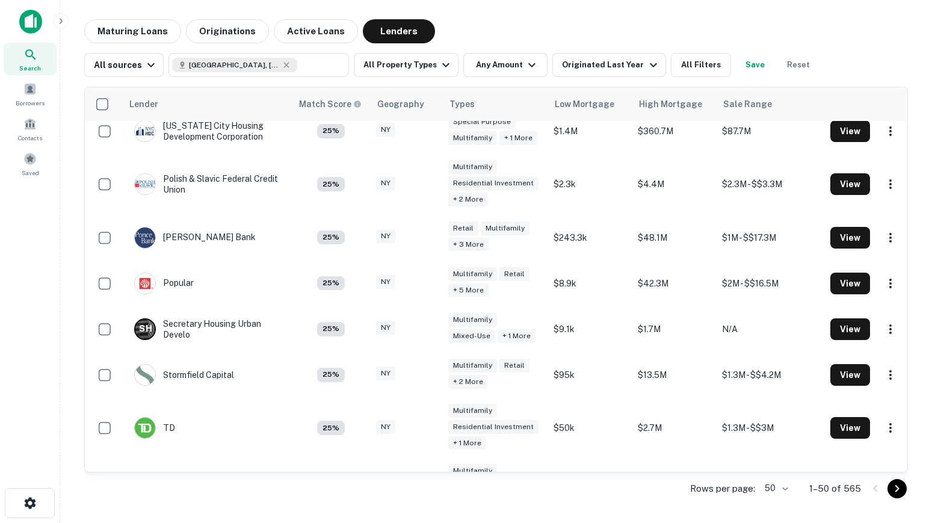
scroll to position [1818, 0]
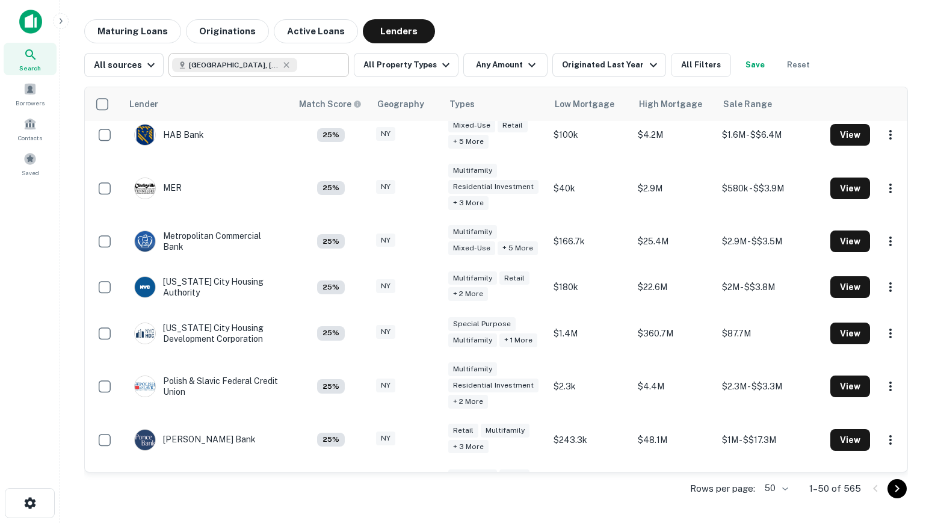
click at [150, 30] on button "Maturing Loans" at bounding box center [132, 31] width 97 height 24
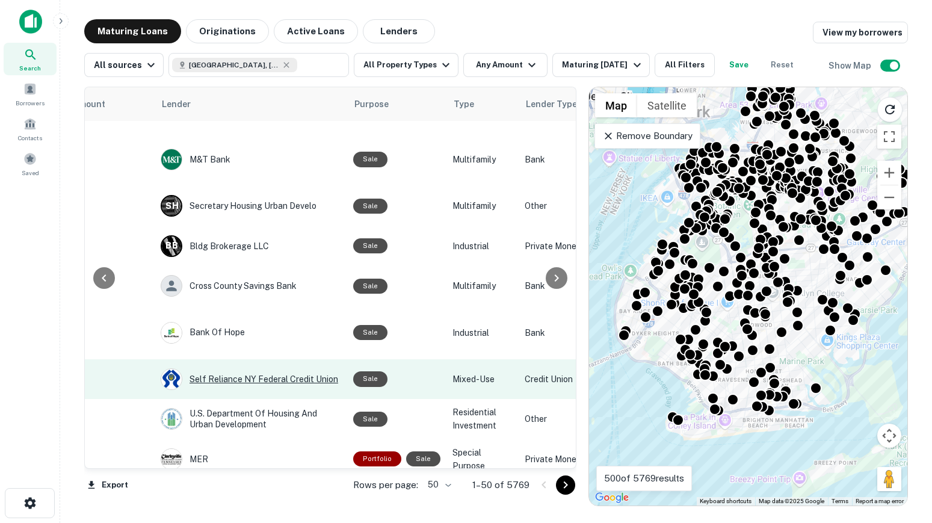
scroll to position [1702, 519]
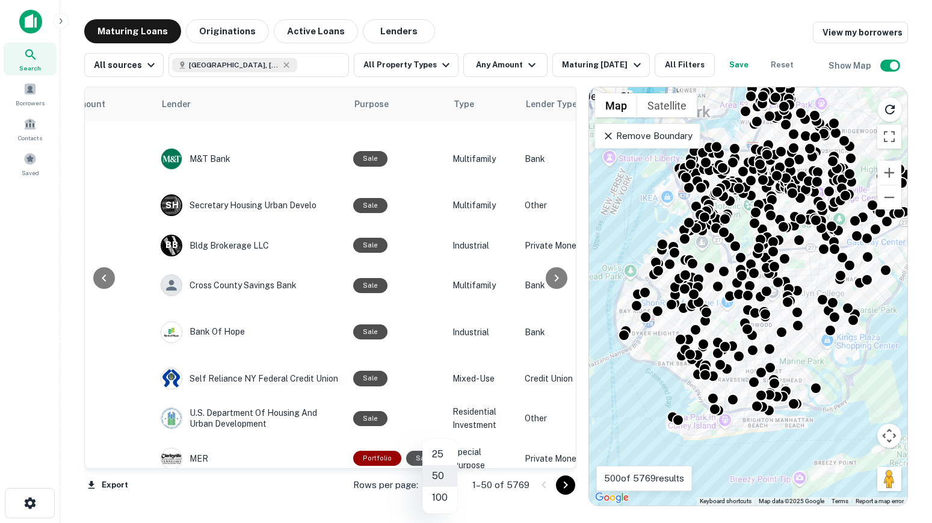
click at [446, 486] on body "Search Borrowers Contacts Saved Maturing Loans Originations Active Loans Lender…" at bounding box center [466, 261] width 932 height 523
click at [445, 498] on li "100" at bounding box center [440, 498] width 35 height 22
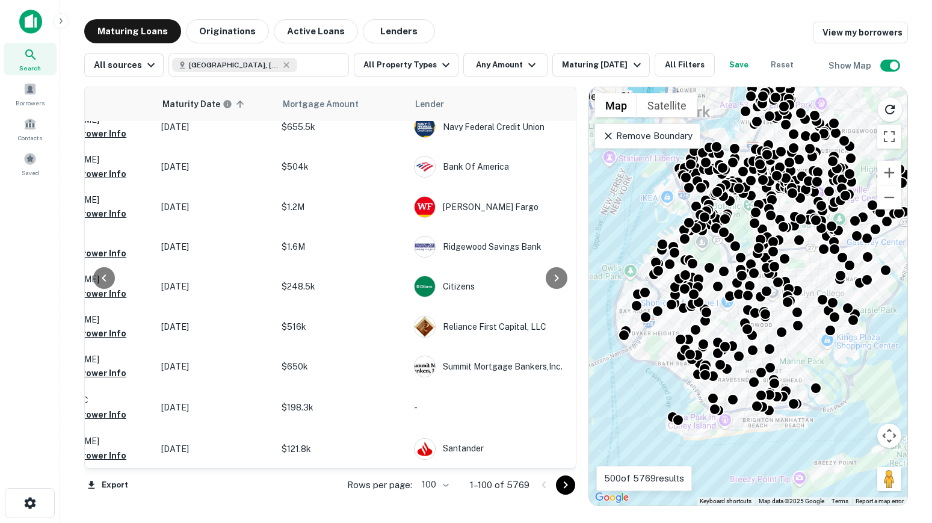
scroll to position [3719, 265]
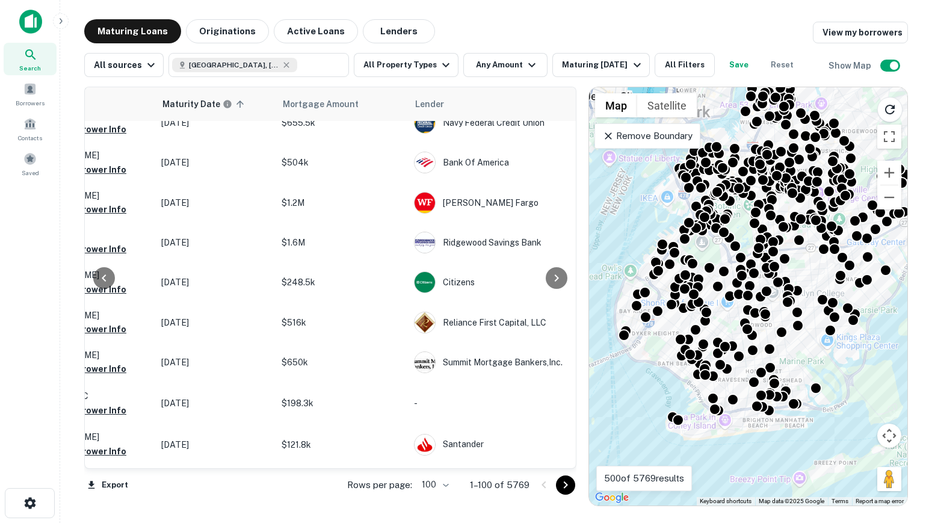
click at [563, 482] on icon "Go to next page" at bounding box center [566, 485] width 14 height 14
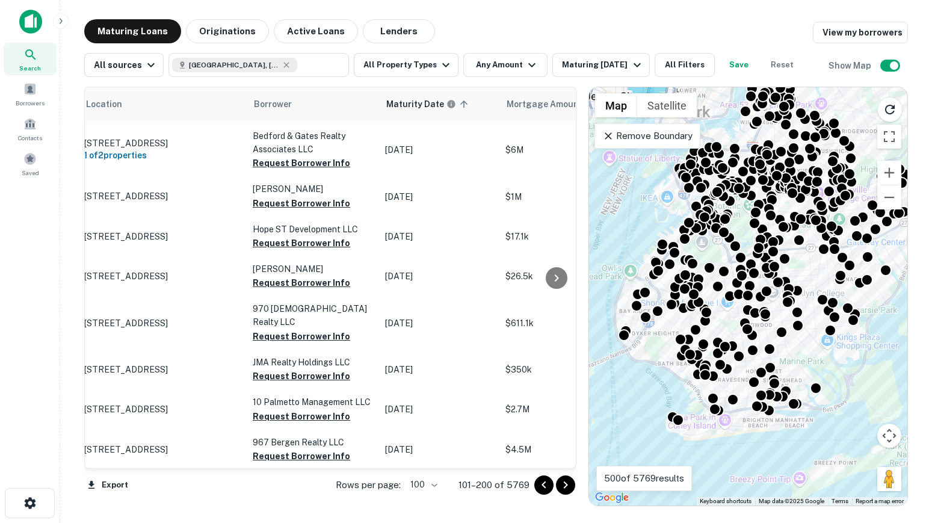
scroll to position [3706, 0]
